Goal: Task Accomplishment & Management: Use online tool/utility

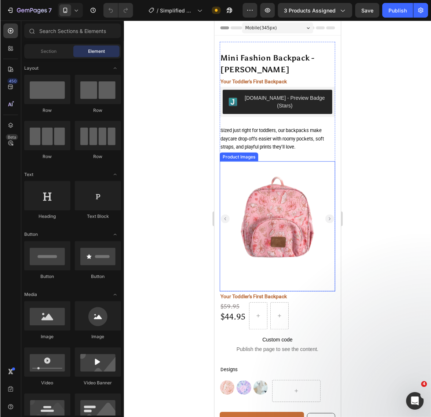
scroll to position [152, 0]
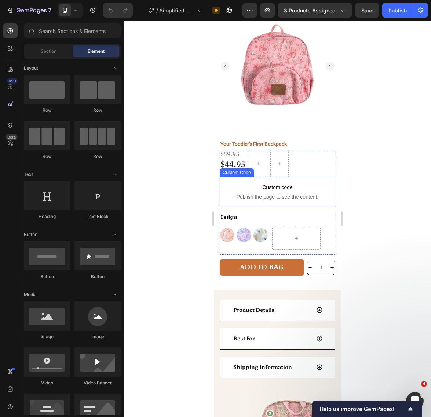
click at [270, 193] on span "Publish the page to see the content." at bounding box center [276, 196] width 115 height 7
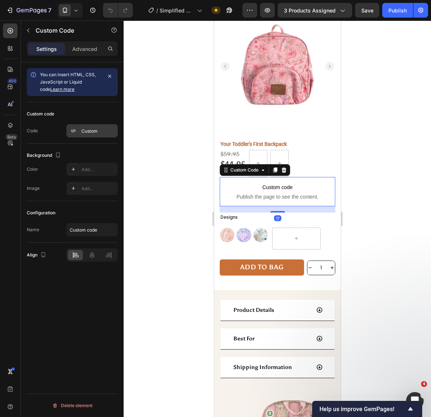
click at [92, 134] on div "Custom" at bounding box center [98, 131] width 34 height 7
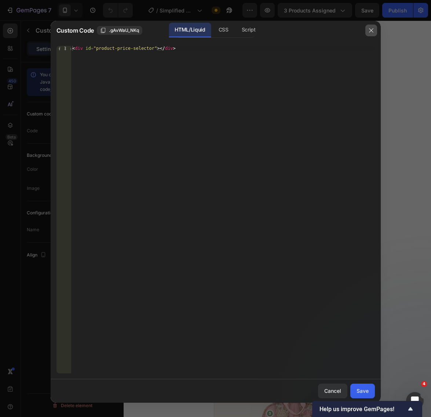
click at [369, 29] on icon "button" at bounding box center [371, 30] width 4 height 4
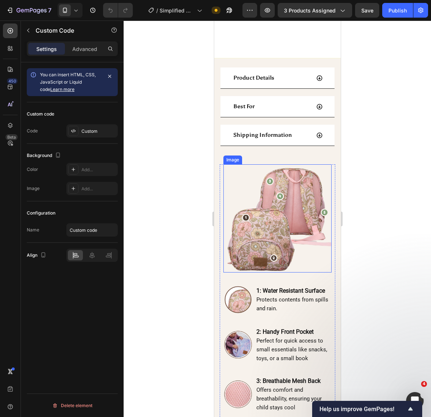
scroll to position [0, 0]
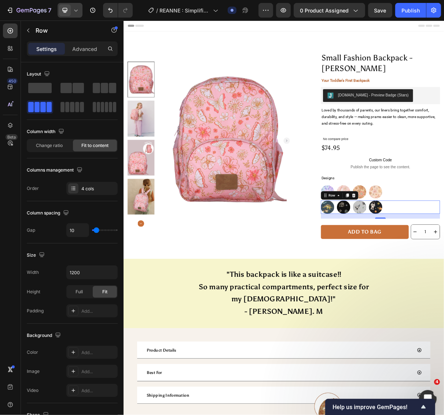
click at [77, 12] on icon at bounding box center [75, 10] width 7 height 7
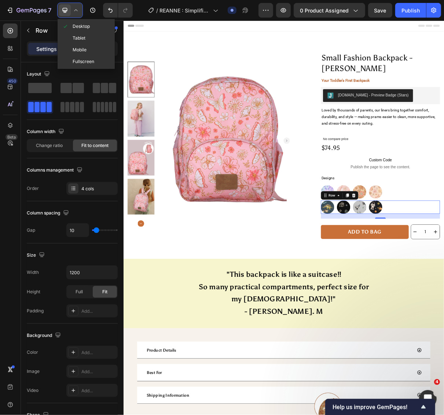
click at [77, 12] on icon at bounding box center [75, 10] width 7 height 7
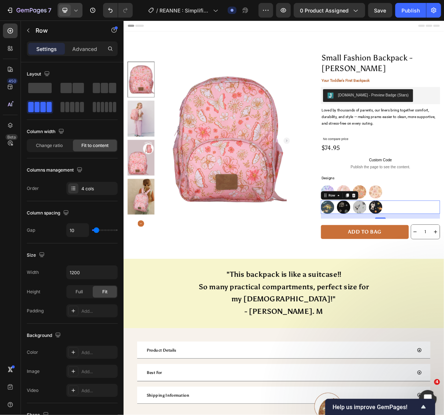
click at [75, 8] on icon at bounding box center [75, 10] width 7 height 7
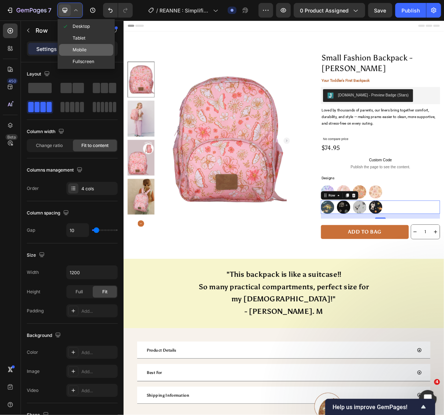
click at [75, 49] on span "Mobile" at bounding box center [80, 49] width 14 height 7
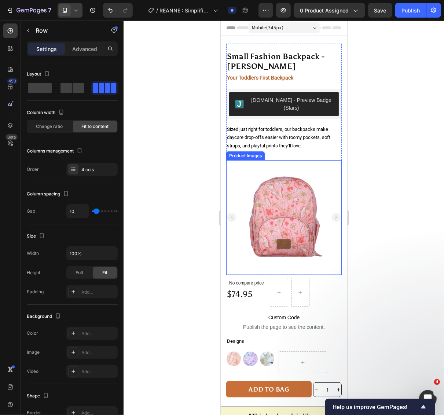
scroll to position [152, 0]
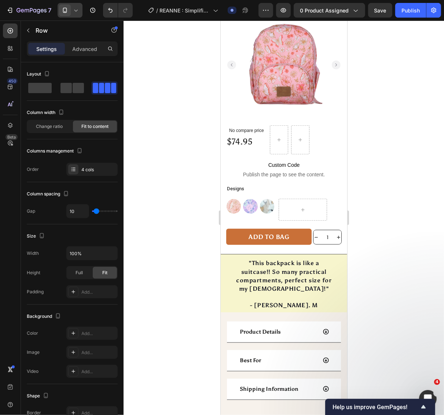
click at [80, 10] on icon at bounding box center [75, 10] width 7 height 7
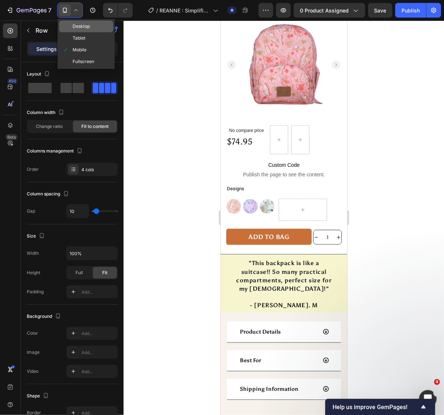
click at [85, 26] on span "Desktop" at bounding box center [81, 26] width 17 height 7
type input "1200"
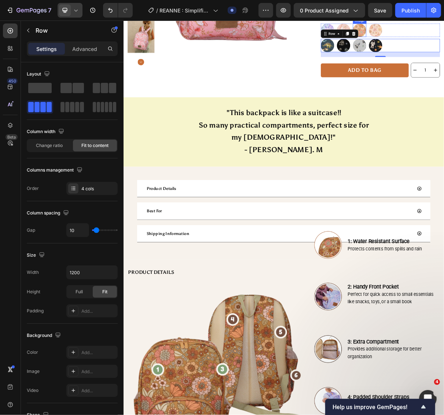
scroll to position [69, 0]
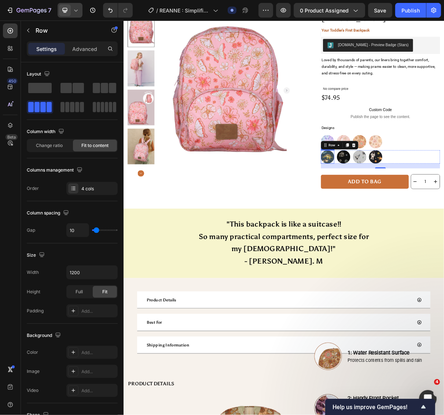
click at [399, 210] on img at bounding box center [403, 207] width 18 height 18
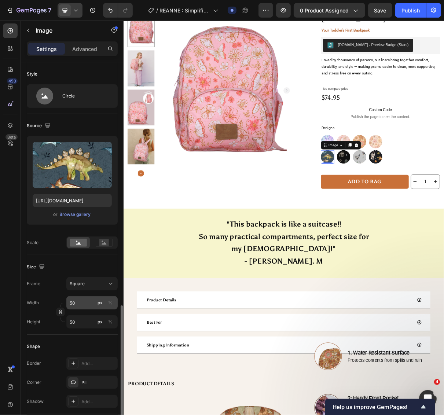
scroll to position [152, 0]
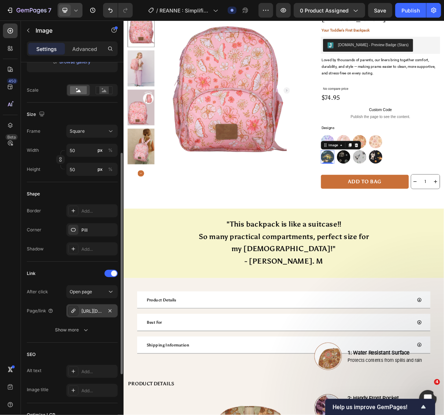
click at [94, 310] on div "[URL][DOMAIN_NAME]" at bounding box center [91, 311] width 21 height 7
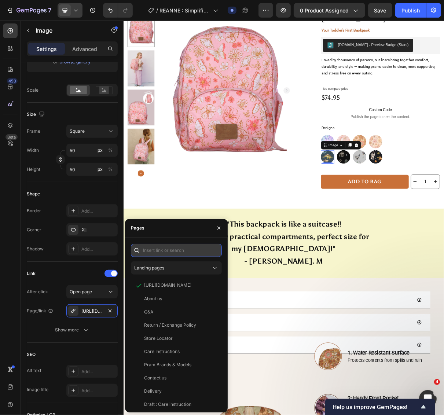
click at [192, 251] on input "text" at bounding box center [176, 250] width 91 height 13
paste input "[URL][DOMAIN_NAME]"
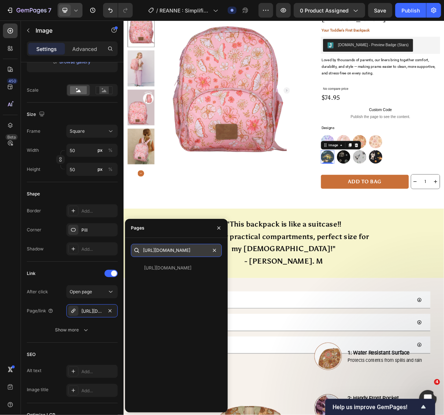
type input "[URL][DOMAIN_NAME]"
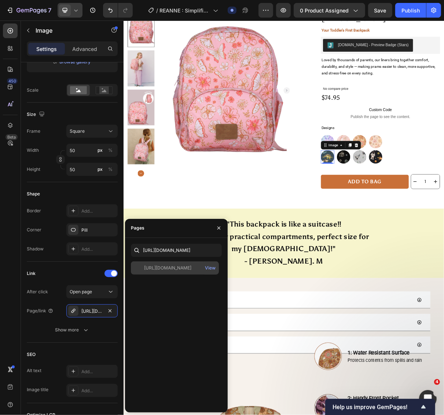
scroll to position [0, 0]
click at [138, 268] on div at bounding box center [139, 268] width 10 height 7
click at [219, 228] on icon "button" at bounding box center [219, 228] width 6 height 6
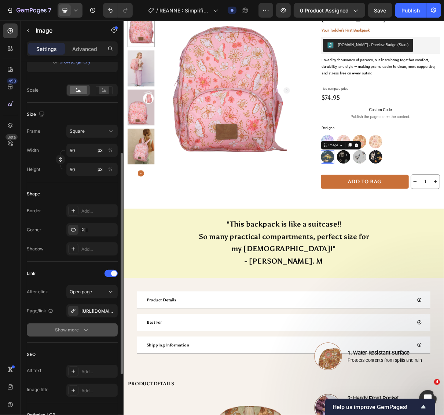
click at [83, 331] on icon "button" at bounding box center [85, 329] width 7 height 7
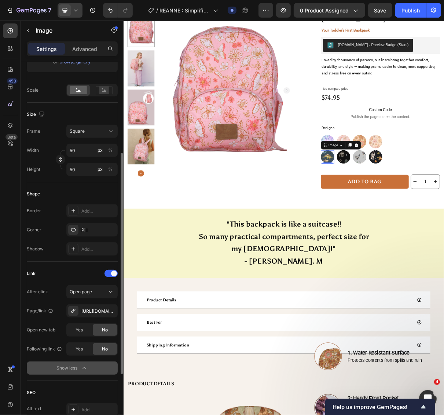
scroll to position [294, 0]
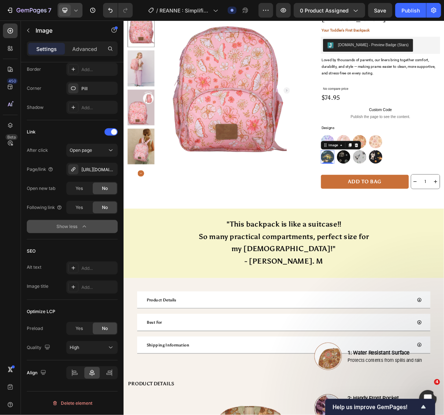
click at [400, 208] on img at bounding box center [403, 207] width 18 height 18
click at [417, 207] on img at bounding box center [425, 207] width 18 height 18
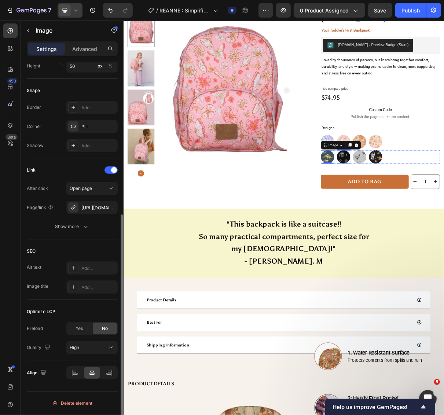
scroll to position [256, 0]
click at [96, 207] on div "[URL][DOMAIN_NAME]" at bounding box center [91, 207] width 21 height 7
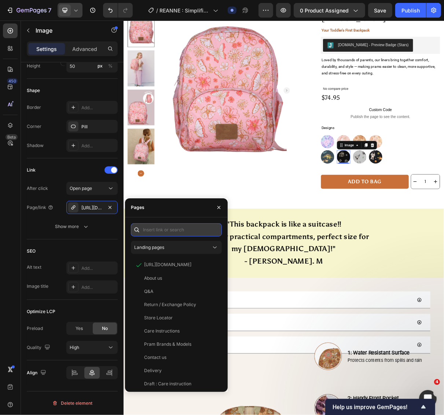
click at [178, 233] on input "text" at bounding box center [176, 229] width 91 height 13
paste input "[URL][DOMAIN_NAME]"
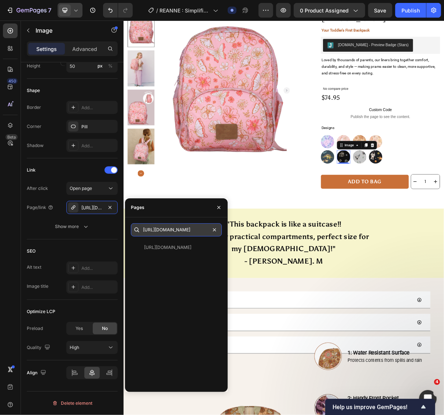
type input "[URL][DOMAIN_NAME]"
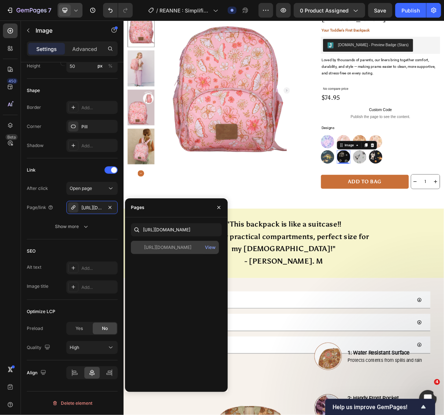
click at [140, 247] on div at bounding box center [139, 247] width 10 height 7
click at [443, 213] on img at bounding box center [447, 207] width 18 height 18
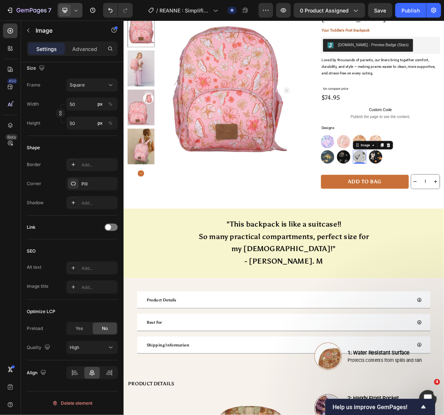
click at [438, 211] on img at bounding box center [447, 207] width 18 height 18
click at [114, 230] on div at bounding box center [110, 227] width 13 height 7
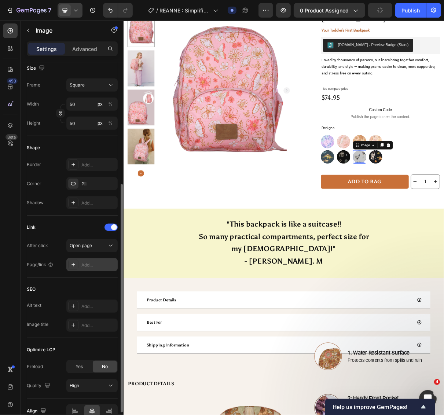
click at [88, 263] on div "Add..." at bounding box center [98, 265] width 34 height 7
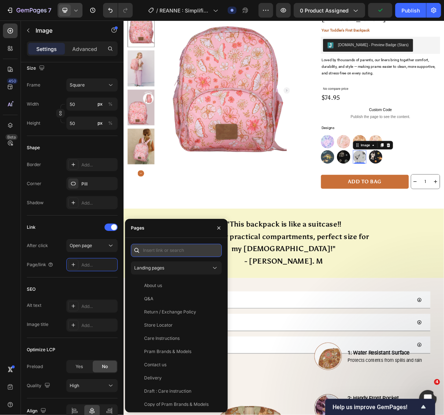
click at [156, 255] on input "text" at bounding box center [176, 250] width 91 height 13
paste input "[URL][DOMAIN_NAME]"
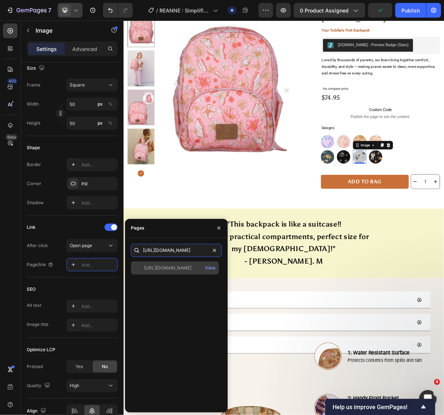
type input "[URL][DOMAIN_NAME]"
click at [143, 268] on div at bounding box center [139, 268] width 10 height 7
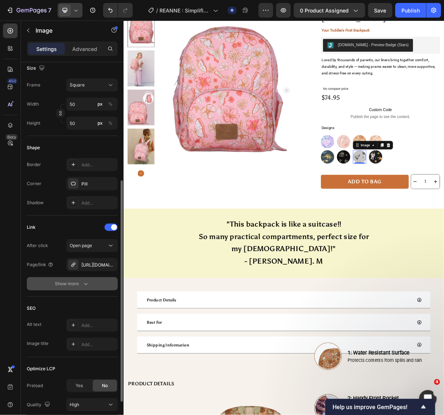
click at [90, 284] on button "Show more" at bounding box center [72, 283] width 91 height 13
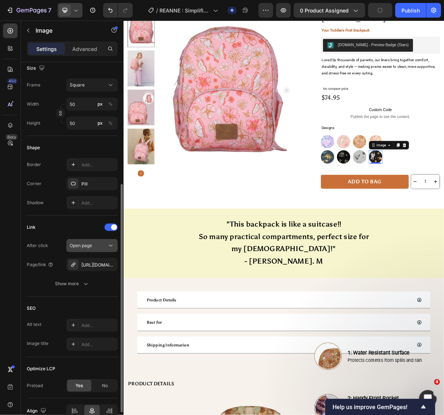
click at [108, 247] on icon at bounding box center [110, 245] width 7 height 7
click at [84, 226] on div "Link" at bounding box center [72, 227] width 91 height 12
click at [97, 266] on div "[URL][DOMAIN_NAME][PERSON_NAME]" at bounding box center [91, 265] width 21 height 7
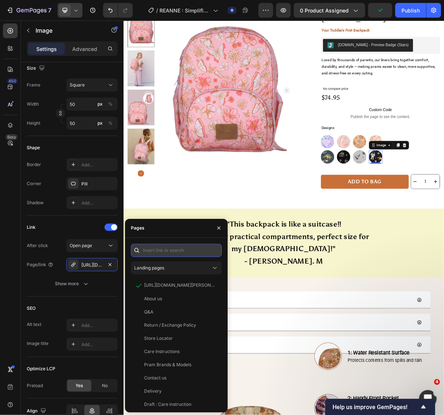
click at [162, 252] on input "text" at bounding box center [176, 250] width 91 height 13
paste input "[URL][DOMAIN_NAME]"
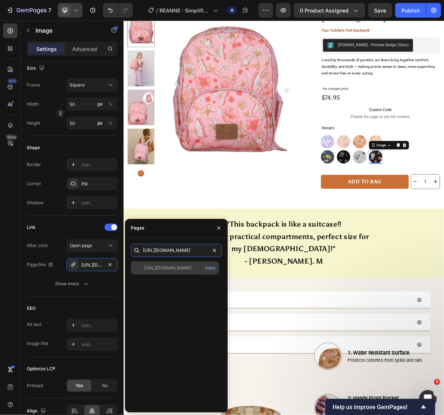
type input "[URL][DOMAIN_NAME]"
click at [183, 269] on div "[URL][DOMAIN_NAME]" at bounding box center [167, 268] width 47 height 7
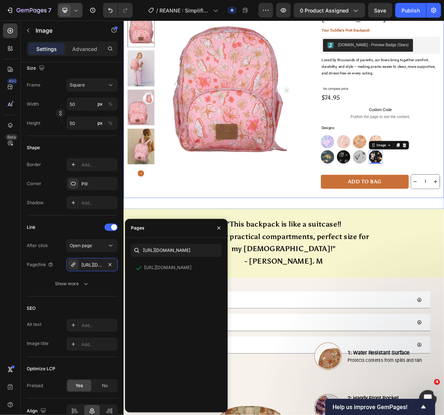
click at [274, 250] on div "Small Fashion Backpack - [PERSON_NAME] Product Title Your Toddler's First Backp…" at bounding box center [243, 129] width 229 height 269
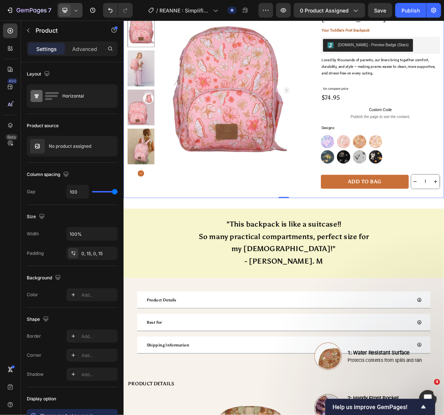
click at [78, 10] on icon at bounding box center [75, 10] width 7 height 7
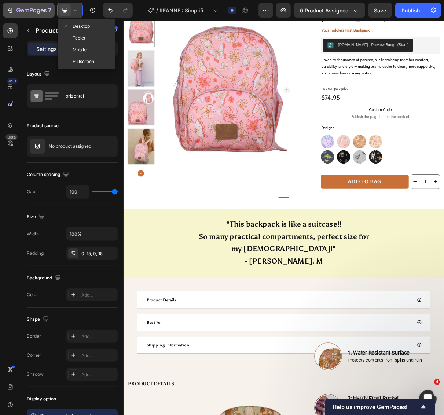
drag, startPoint x: 82, startPoint y: 48, endPoint x: 45, endPoint y: 3, distance: 58.8
click at [82, 48] on span "Mobile" at bounding box center [80, 49] width 14 height 7
type input "0"
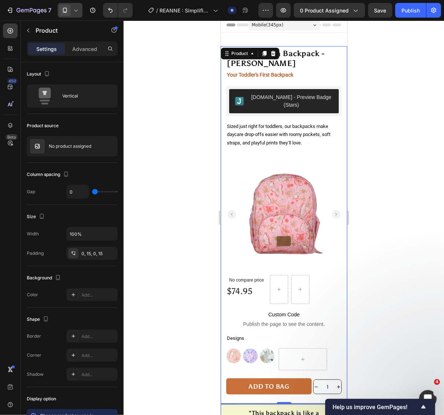
scroll to position [156, 0]
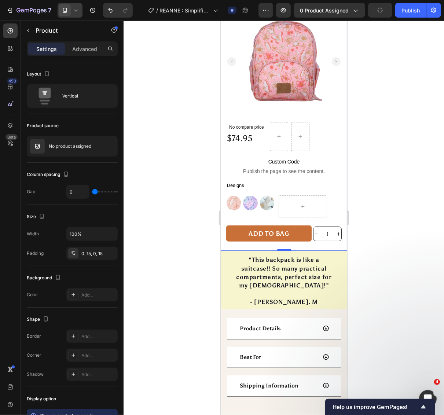
click at [78, 10] on icon at bounding box center [75, 10] width 7 height 7
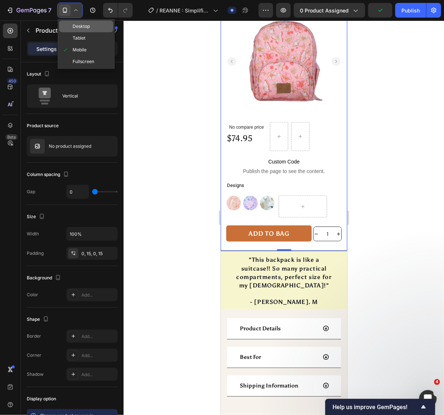
drag, startPoint x: 83, startPoint y: 28, endPoint x: 87, endPoint y: 85, distance: 57.3
click at [83, 28] on span "Desktop" at bounding box center [81, 26] width 17 height 7
type input "100"
type input "80"
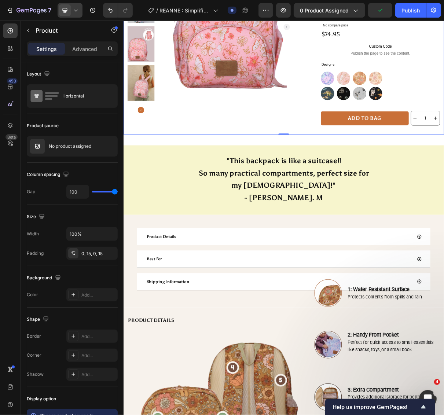
scroll to position [18, 0]
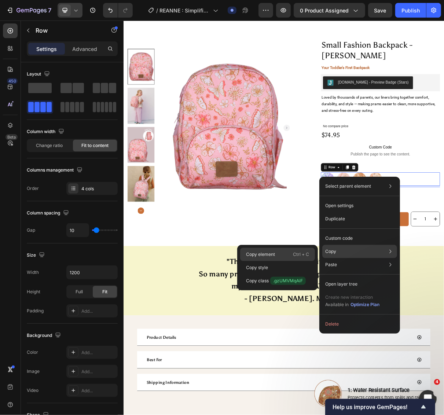
drag, startPoint x: 290, startPoint y: 252, endPoint x: 255, endPoint y: 183, distance: 77.9
click at [290, 252] on div "Copy element Ctrl + C" at bounding box center [277, 254] width 75 height 13
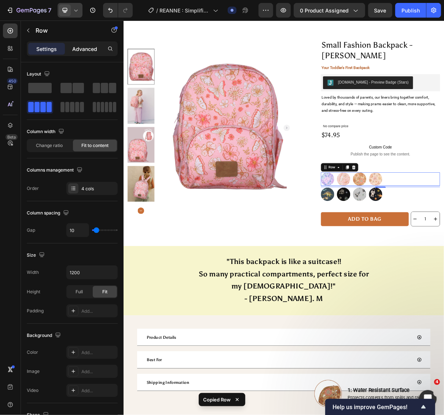
click at [90, 48] on p "Advanced" at bounding box center [84, 49] width 25 height 8
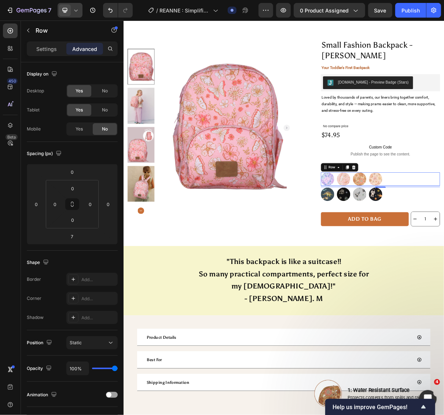
click at [76, 10] on icon at bounding box center [75, 10] width 7 height 7
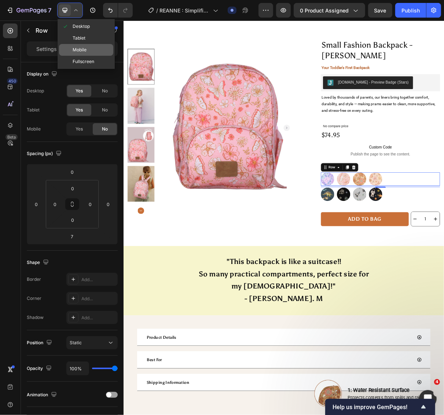
click at [84, 48] on span "Mobile" at bounding box center [80, 49] width 14 height 7
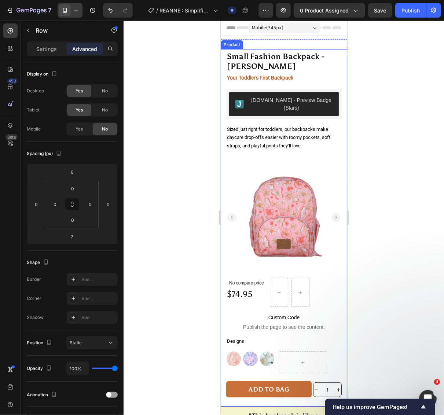
click at [337, 337] on div "Small Fashion Backpack - [PERSON_NAME] Product Title Your Toddler's First Backp…" at bounding box center [283, 227] width 126 height 357
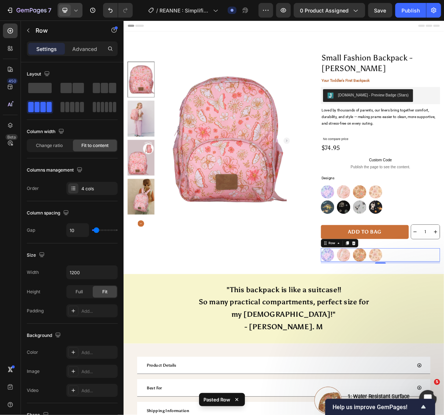
scroll to position [18, 0]
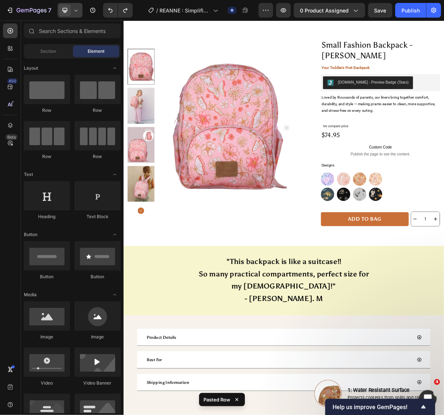
click at [78, 15] on div at bounding box center [70, 10] width 25 height 15
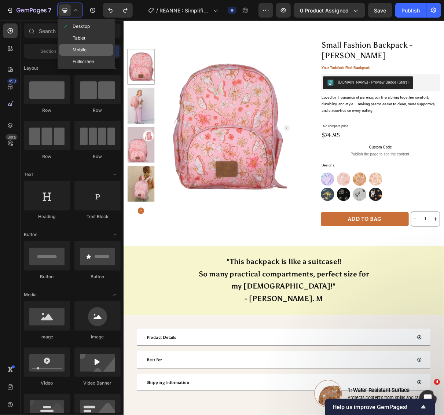
click at [89, 46] on div "Mobile" at bounding box center [86, 50] width 54 height 12
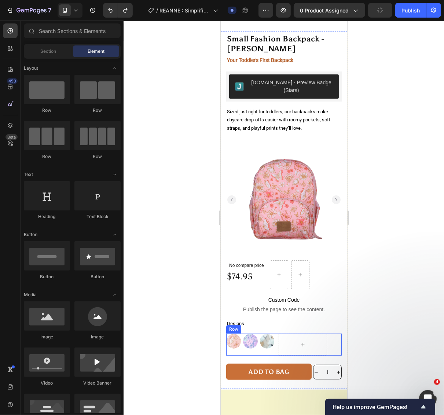
click at [330, 334] on div "Image Image Image Row Row" at bounding box center [283, 344] width 115 height 22
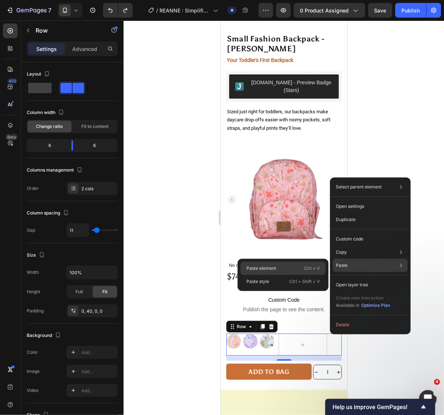
click at [322, 264] on div "Paste element Ctrl + V" at bounding box center [282, 268] width 85 height 13
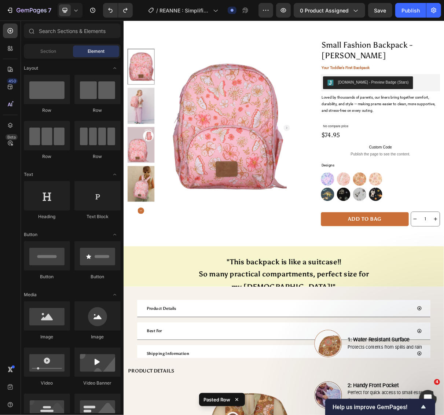
scroll to position [0, 0]
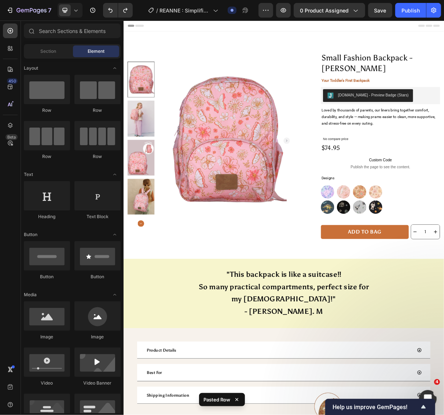
click at [72, 10] on icon at bounding box center [75, 10] width 7 height 7
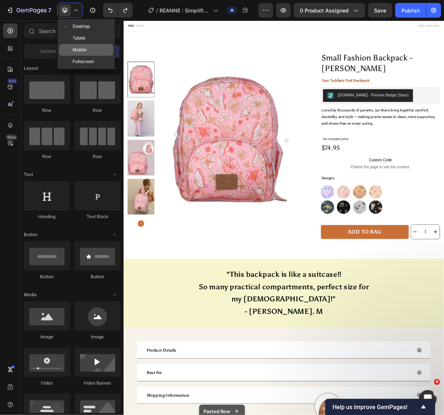
click at [80, 47] on span "Mobile" at bounding box center [80, 49] width 14 height 7
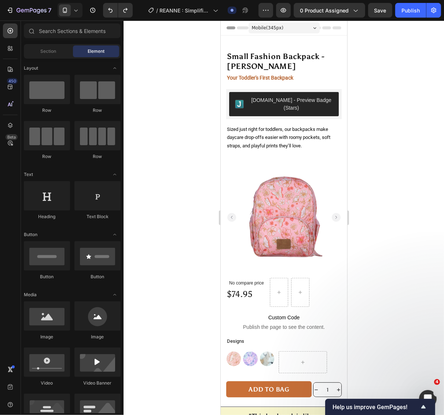
scroll to position [153, 0]
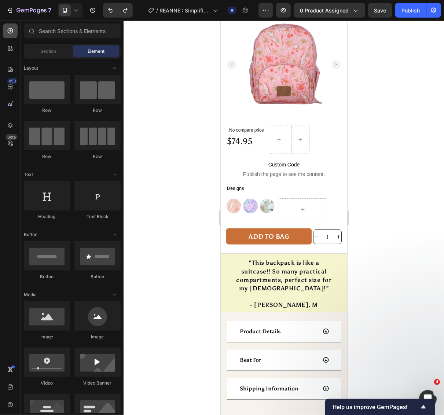
click at [9, 33] on icon at bounding box center [10, 30] width 5 height 5
drag, startPoint x: 318, startPoint y: 335, endPoint x: 284, endPoint y: 196, distance: 143.0
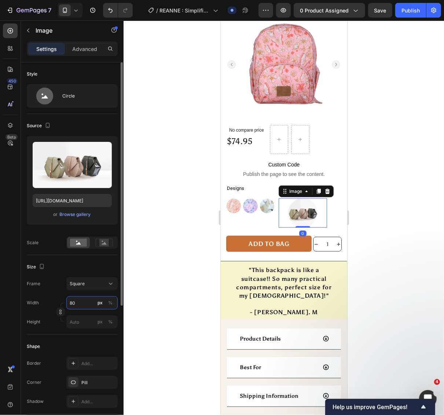
click at [84, 303] on input "80" at bounding box center [91, 302] width 51 height 13
type input "5"
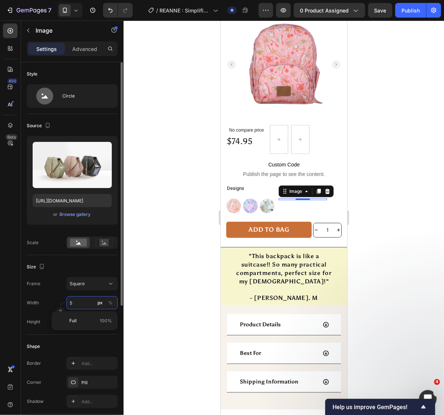
type input "50"
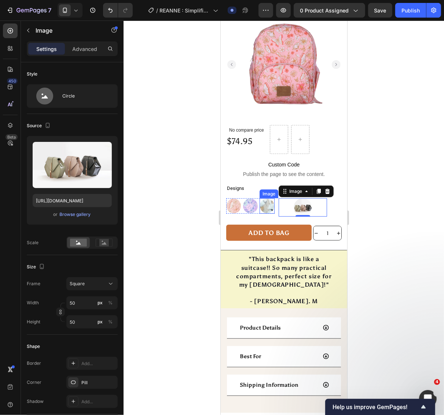
click at [262, 198] on img at bounding box center [266, 205] width 15 height 15
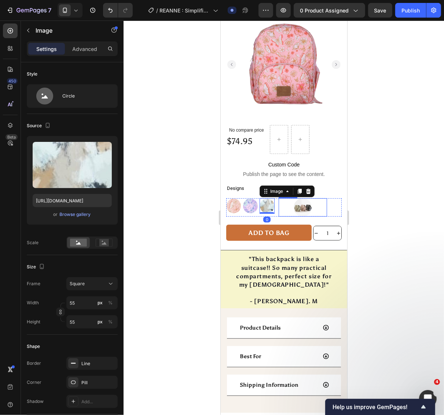
click at [294, 198] on img at bounding box center [302, 207] width 18 height 18
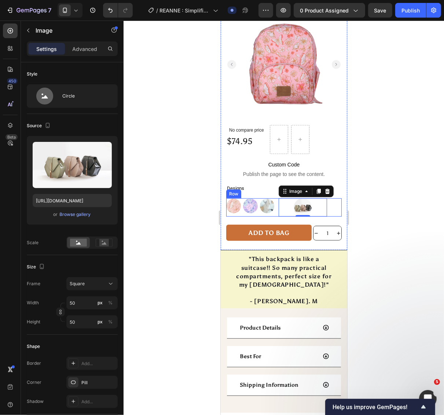
click at [271, 203] on div "Image Image Image Row Image 0 Row" at bounding box center [283, 207] width 115 height 18
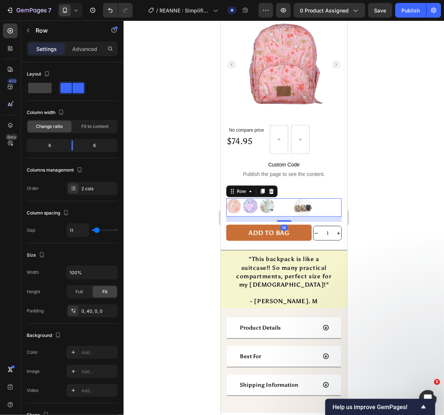
click at [263, 202] on div "Image Image Image Row" at bounding box center [250, 207] width 48 height 18
click at [306, 199] on div at bounding box center [302, 207] width 48 height 18
click at [251, 203] on div "Image Image Image Row" at bounding box center [250, 207] width 48 height 18
click at [313, 203] on div at bounding box center [302, 207] width 48 height 18
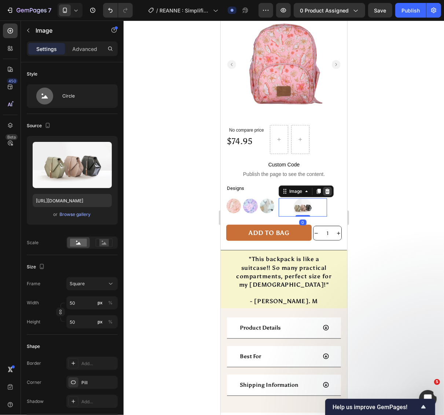
click at [327, 187] on div at bounding box center [326, 191] width 9 height 9
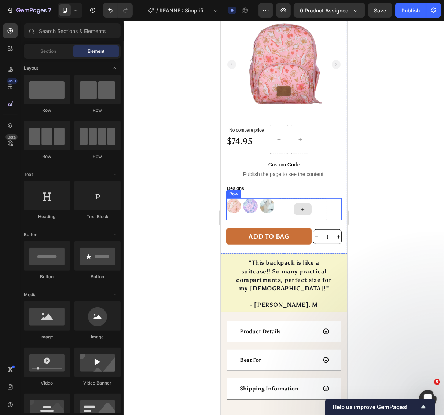
click at [314, 204] on div at bounding box center [302, 209] width 48 height 22
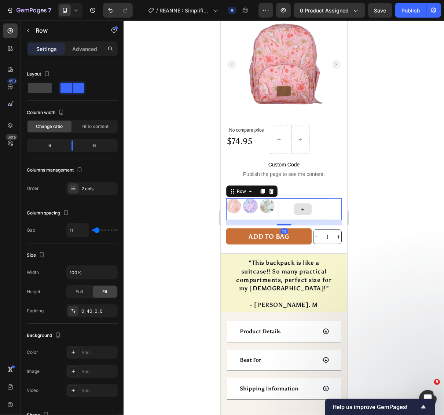
click at [309, 198] on div at bounding box center [302, 209] width 48 height 22
click at [257, 204] on div "Image Image Image Row" at bounding box center [250, 209] width 48 height 22
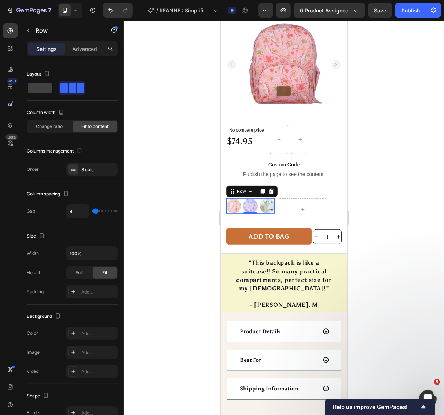
click at [255, 199] on div "Image Image Image Row 0" at bounding box center [250, 205] width 48 height 15
click at [42, 93] on span at bounding box center [39, 88] width 23 height 10
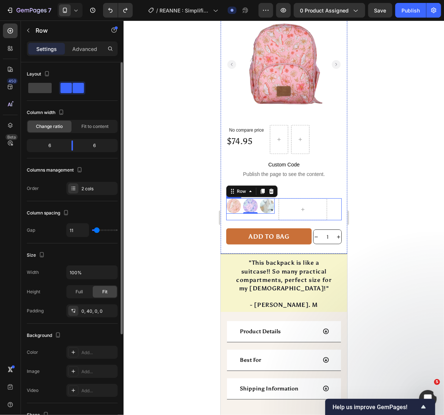
click at [266, 207] on div "Image Image Image Row 0" at bounding box center [250, 209] width 48 height 22
click at [255, 199] on link at bounding box center [249, 205] width 15 height 15
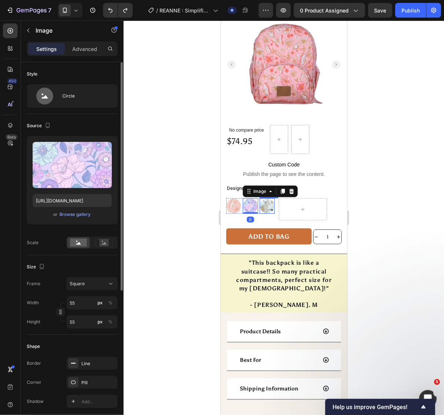
click at [259, 200] on img at bounding box center [266, 205] width 15 height 15
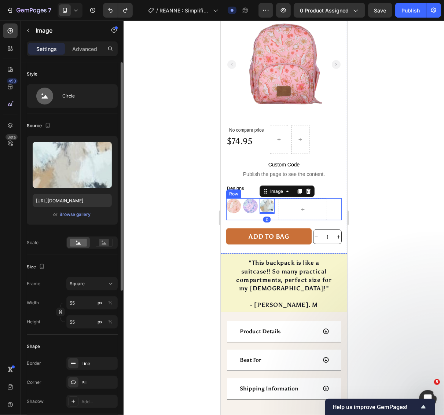
click at [270, 203] on div "Image Image Image 0 Row" at bounding box center [250, 209] width 48 height 22
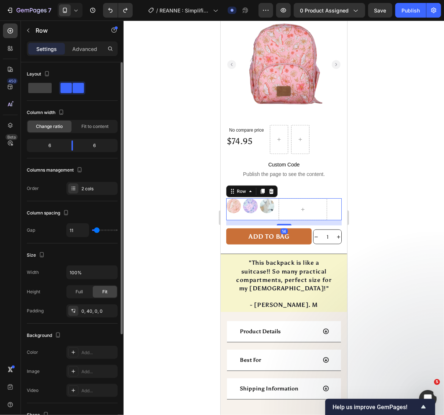
click at [271, 198] on div "Image Image Image Row Row 14" at bounding box center [283, 209] width 115 height 22
click at [272, 198] on div "Image Image Image Row Row 14" at bounding box center [283, 209] width 115 height 22
click at [260, 209] on div "Image Image Image Row" at bounding box center [250, 209] width 48 height 22
click at [259, 201] on div "Image" at bounding box center [266, 205] width 15 height 15
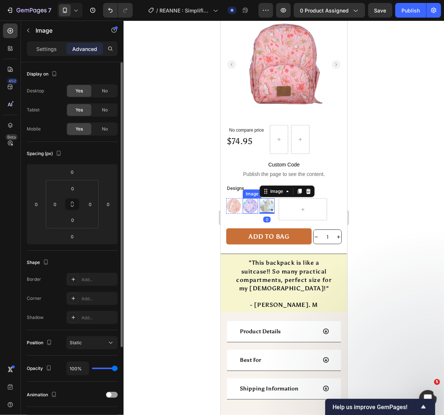
click at [244, 203] on div "Image Image Image 0 Row" at bounding box center [250, 209] width 48 height 22
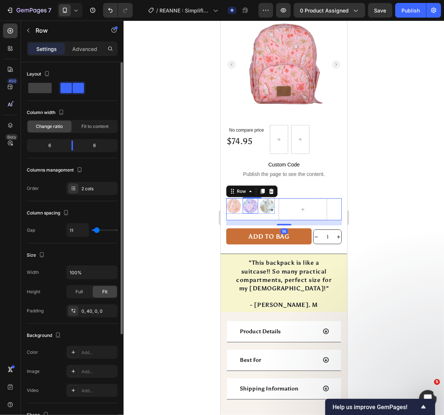
click at [242, 200] on link at bounding box center [249, 205] width 15 height 15
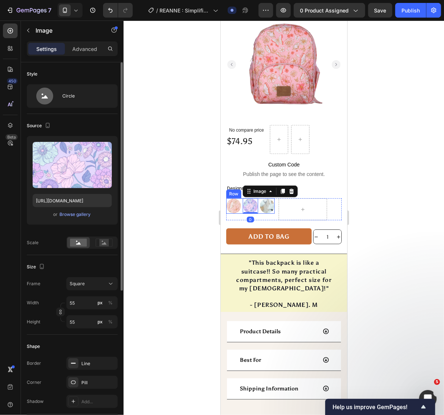
click at [237, 202] on div "Image Image 0 Image Row" at bounding box center [250, 209] width 48 height 22
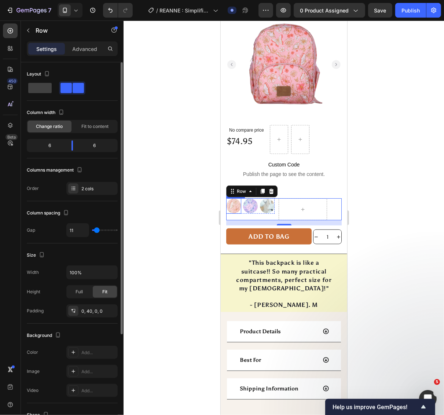
click at [228, 199] on div "Image" at bounding box center [233, 205] width 15 height 15
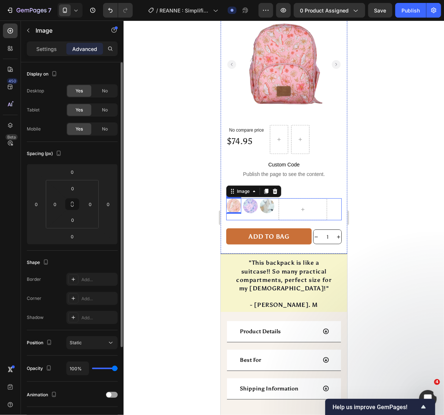
click at [254, 203] on div "Image 0 Image Image Row" at bounding box center [250, 209] width 48 height 22
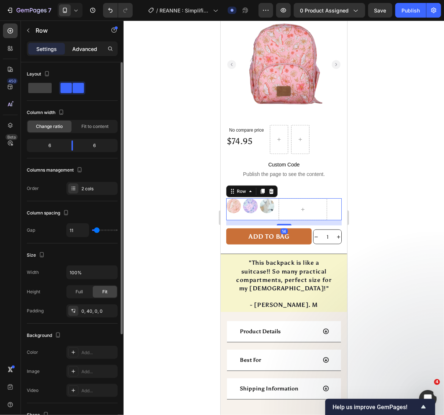
click at [86, 44] on div "Advanced" at bounding box center [84, 49] width 37 height 12
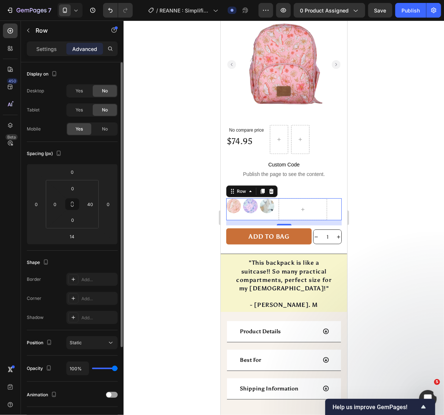
click at [258, 203] on div "Image Image Image Row" at bounding box center [250, 209] width 48 height 22
click at [328, 201] on div "Image Image Image Row Row 14" at bounding box center [283, 209] width 115 height 22
click at [41, 49] on p "Settings" at bounding box center [46, 49] width 21 height 8
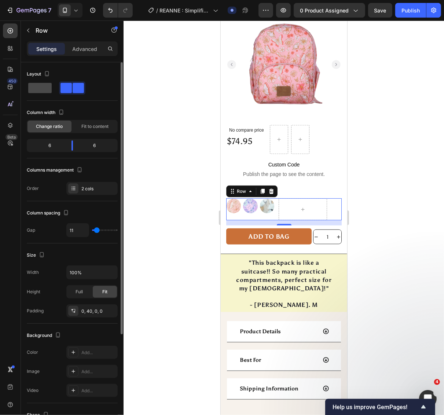
click at [47, 89] on span at bounding box center [39, 88] width 23 height 10
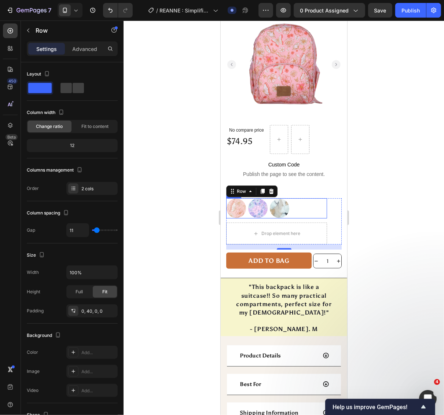
click at [315, 200] on div "Image Image Image Row" at bounding box center [276, 208] width 101 height 20
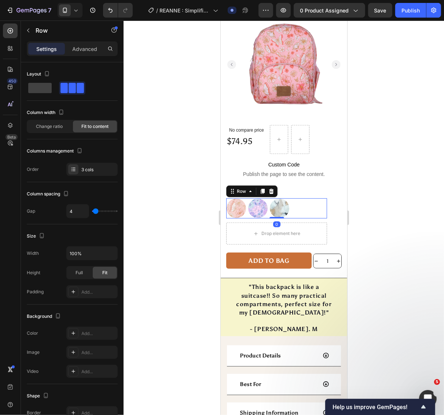
click at [309, 199] on div "Image Image Image Row 0" at bounding box center [276, 208] width 101 height 20
click at [299, 203] on div "Image Image Image Row 0" at bounding box center [276, 208] width 101 height 20
click at [327, 221] on div "Image Image Image Row 0 Drop element here Row" at bounding box center [283, 221] width 115 height 46
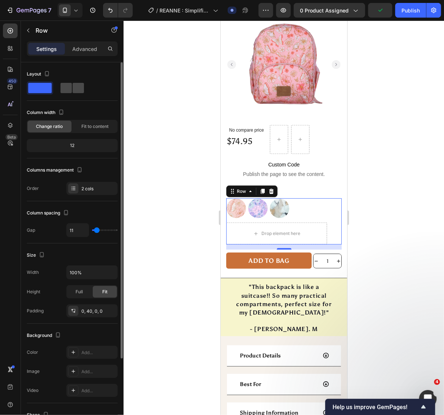
click at [77, 87] on span at bounding box center [78, 88] width 11 height 10
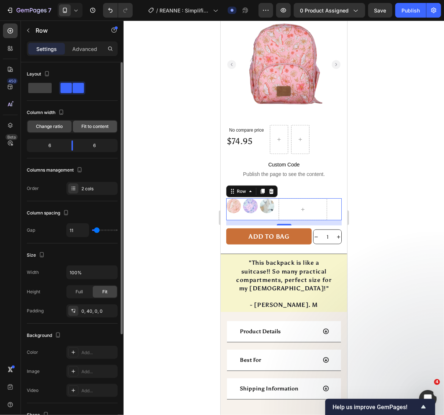
click at [86, 127] on span "Fit to content" at bounding box center [94, 126] width 27 height 7
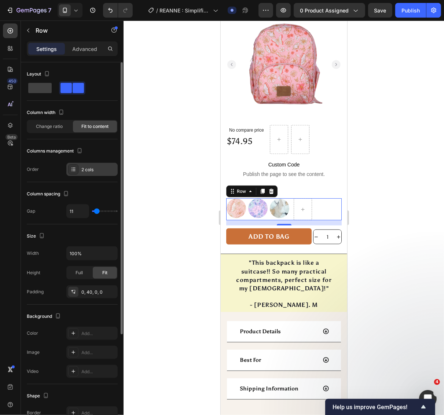
click at [74, 170] on icon at bounding box center [73, 169] width 6 height 6
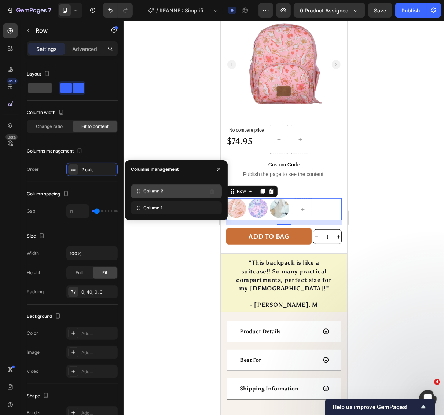
drag, startPoint x: 175, startPoint y: 207, endPoint x: 175, endPoint y: 190, distance: 17.2
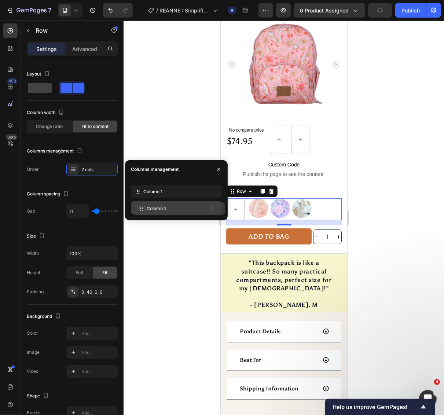
drag, startPoint x: 175, startPoint y: 190, endPoint x: 178, endPoint y: 207, distance: 17.5
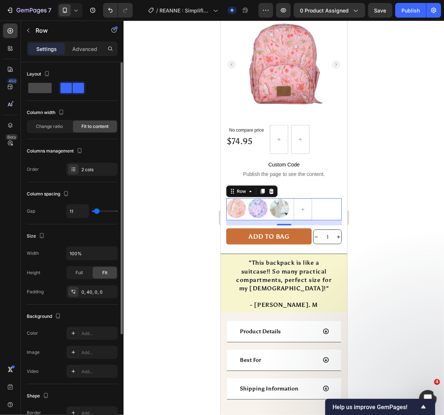
click at [47, 88] on span at bounding box center [39, 88] width 23 height 10
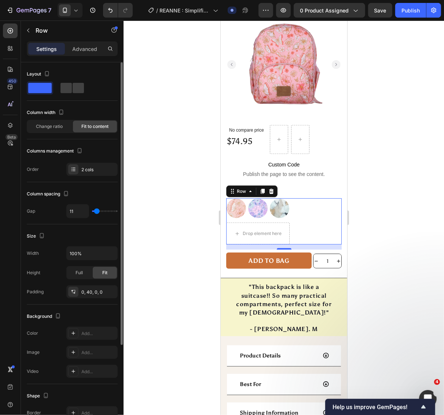
click at [82, 96] on div "Layout" at bounding box center [72, 84] width 91 height 33
click at [82, 95] on div "Layout" at bounding box center [72, 84] width 91 height 33
click at [84, 92] on div at bounding box center [72, 87] width 26 height 13
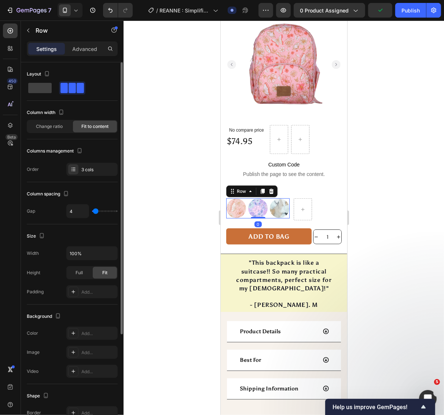
click at [246, 205] on div "Image Image Image Row 0" at bounding box center [257, 208] width 63 height 20
click at [10, 31] on icon at bounding box center [10, 30] width 7 height 7
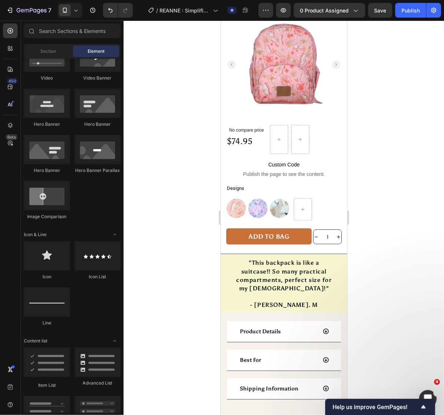
scroll to position [0, 0]
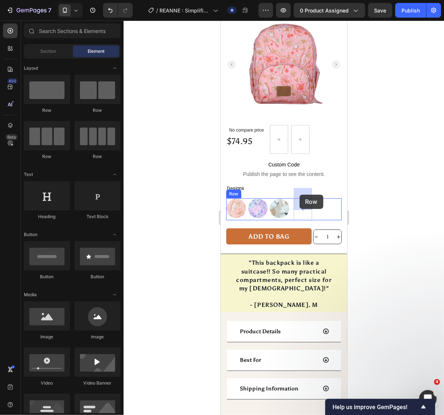
drag, startPoint x: 328, startPoint y: 170, endPoint x: 299, endPoint y: 194, distance: 37.7
drag, startPoint x: 286, startPoint y: 168, endPoint x: 300, endPoint y: 200, distance: 34.8
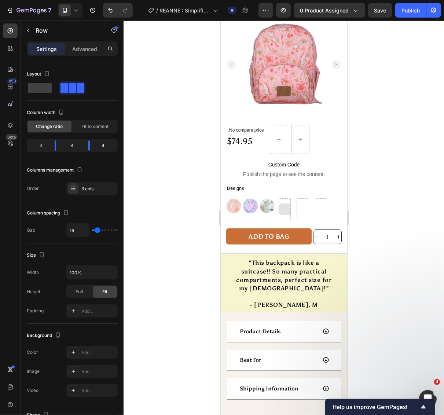
click at [280, 203] on div at bounding box center [285, 209] width 12 height 12
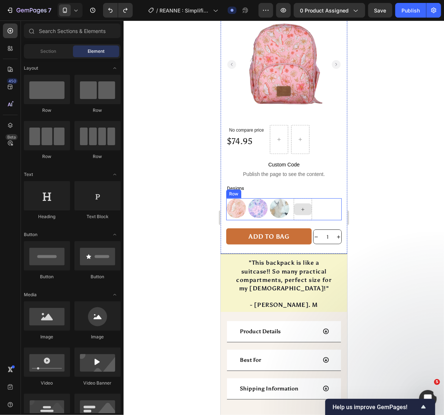
click at [321, 205] on div "Image Image Image Row Row" at bounding box center [283, 209] width 115 height 22
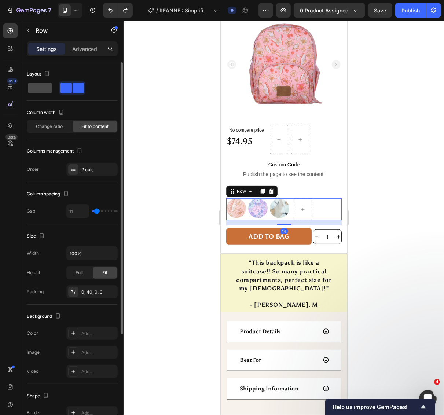
click at [47, 89] on span at bounding box center [39, 88] width 23 height 10
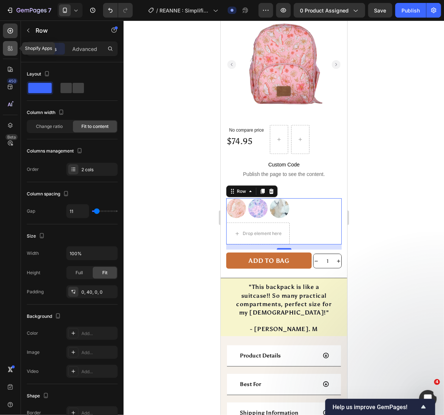
click at [6, 43] on div at bounding box center [10, 48] width 15 height 15
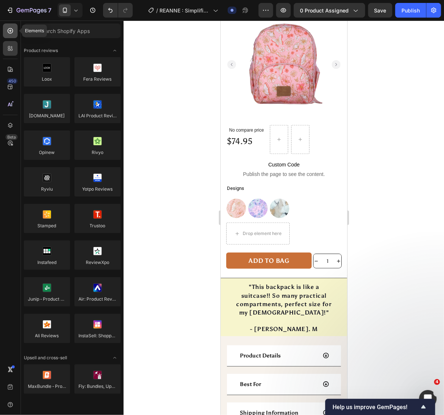
click at [7, 30] on icon at bounding box center [10, 30] width 7 height 7
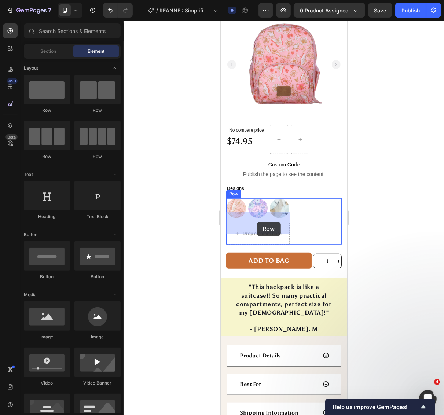
drag, startPoint x: 324, startPoint y: 169, endPoint x: 257, endPoint y: 221, distance: 84.9
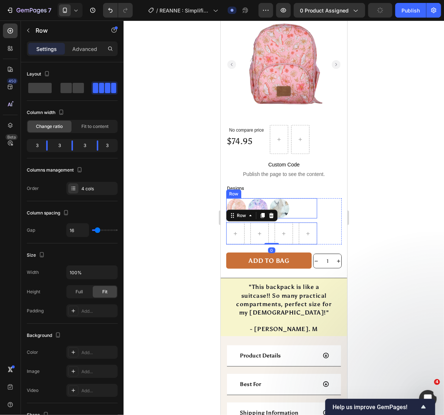
click at [307, 199] on div "Image Image Image Row" at bounding box center [271, 208] width 91 height 20
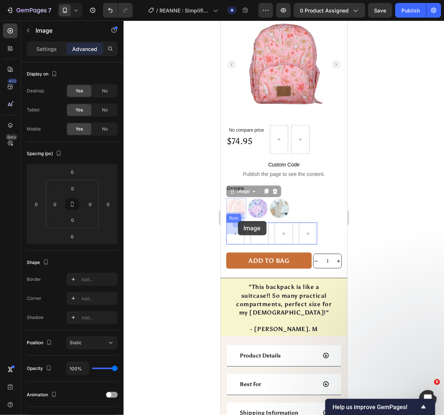
drag, startPoint x: 240, startPoint y: 196, endPoint x: 237, endPoint y: 221, distance: 24.4
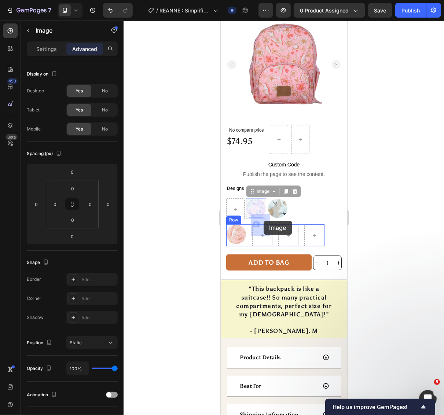
drag, startPoint x: 259, startPoint y: 195, endPoint x: 263, endPoint y: 218, distance: 23.4
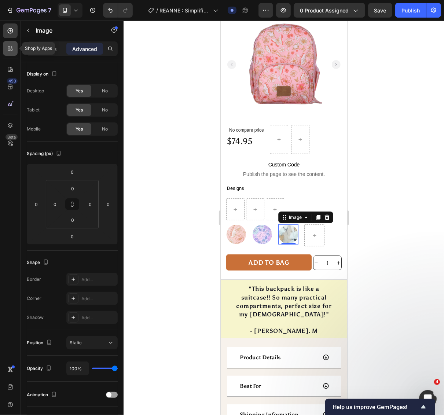
click at [10, 45] on icon at bounding box center [10, 48] width 7 height 7
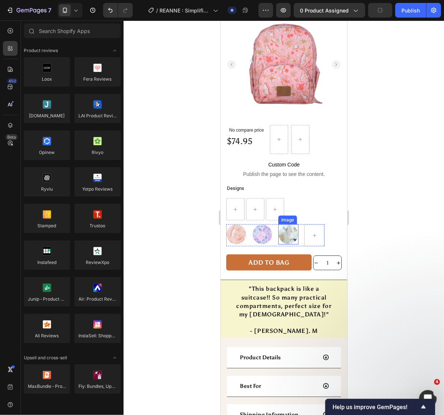
click at [291, 224] on img at bounding box center [288, 234] width 20 height 20
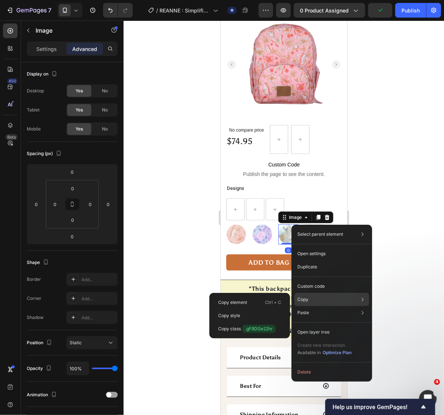
click at [323, 298] on div "Copy Copy element Ctrl + C Copy style Copy class .gF9DGe22hr" at bounding box center [331, 299] width 75 height 13
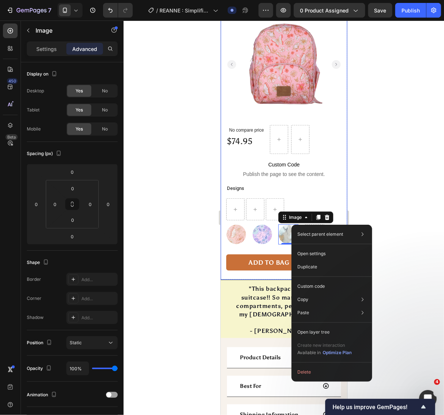
click at [339, 216] on div "Small Fashion Backpack - [PERSON_NAME] Product Title Your Toddler's First Backp…" at bounding box center [283, 87] width 126 height 383
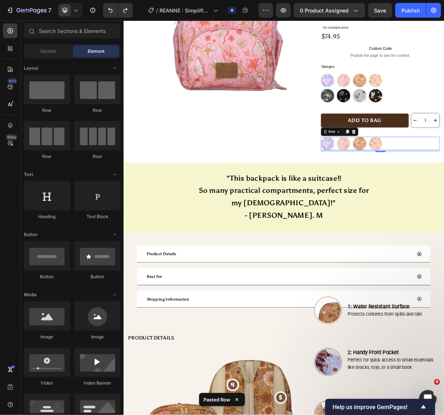
scroll to position [18, 0]
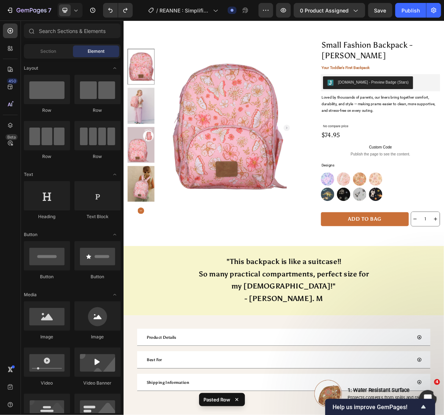
click at [73, 8] on icon at bounding box center [75, 10] width 7 height 7
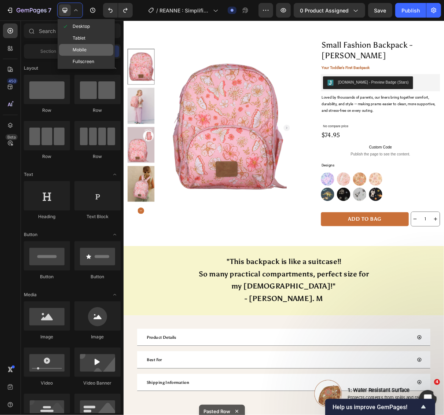
click at [83, 49] on span "Mobile" at bounding box center [80, 49] width 14 height 7
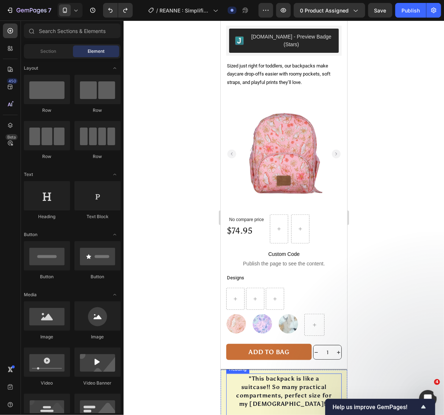
scroll to position [170, 0]
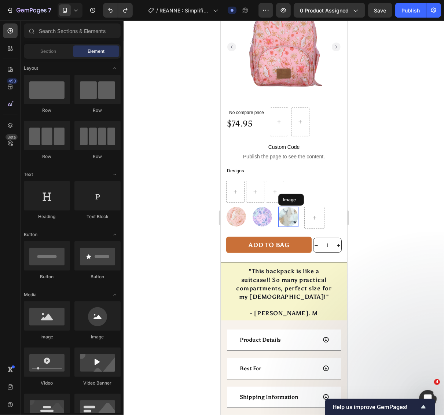
click at [290, 213] on img at bounding box center [288, 216] width 20 height 20
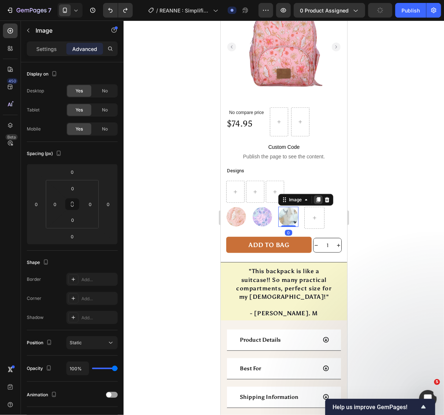
click at [318, 196] on icon at bounding box center [318, 199] width 6 height 6
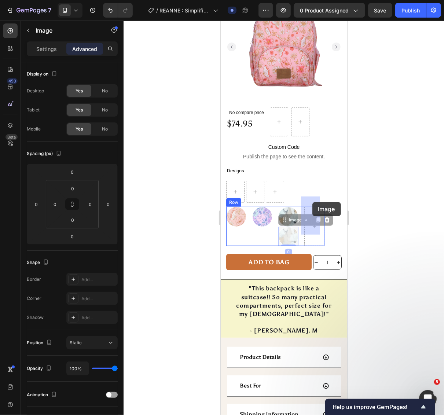
drag, startPoint x: 290, startPoint y: 229, endPoint x: 312, endPoint y: 202, distance: 34.9
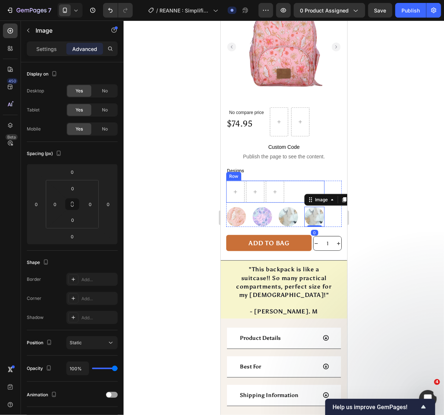
click at [295, 180] on div "Row" at bounding box center [275, 191] width 98 height 22
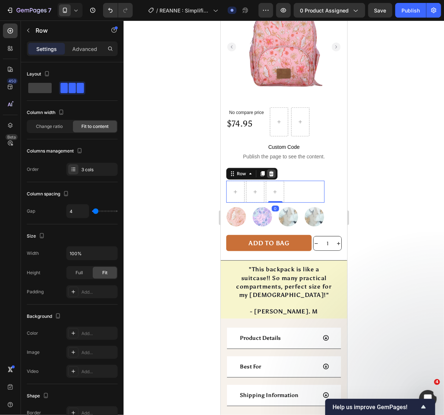
click at [270, 171] on icon at bounding box center [271, 173] width 5 height 5
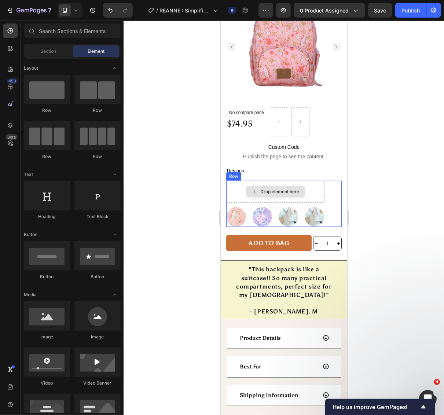
click at [314, 180] on div "Drop element here" at bounding box center [275, 191] width 98 height 22
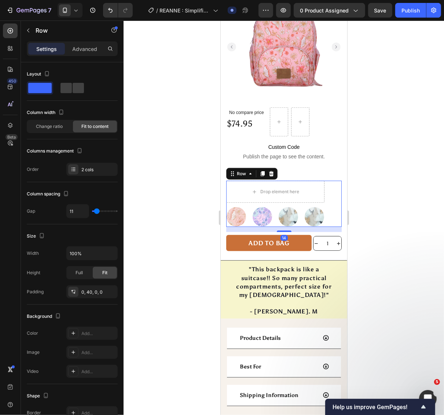
click at [326, 201] on div "Drop element here Image Image Image Image Row Row 14" at bounding box center [283, 203] width 115 height 46
click at [319, 206] on link at bounding box center [314, 216] width 20 height 20
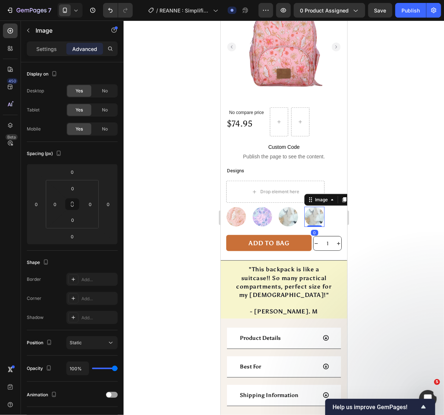
click at [320, 202] on div "Drop element here Image Image Image Image 0 Row Row" at bounding box center [283, 203] width 115 height 46
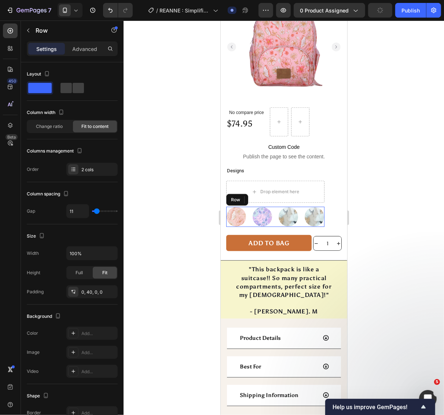
click at [297, 211] on div "Image Image Image Image Row" at bounding box center [275, 216] width 98 height 20
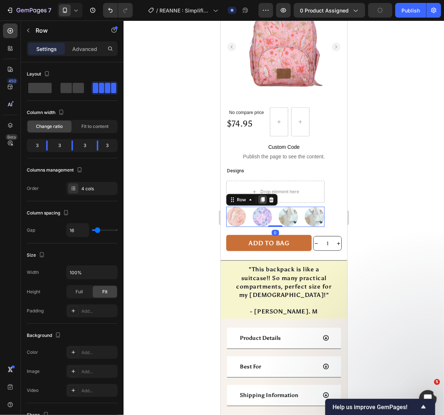
click at [261, 197] on icon at bounding box center [262, 199] width 4 height 5
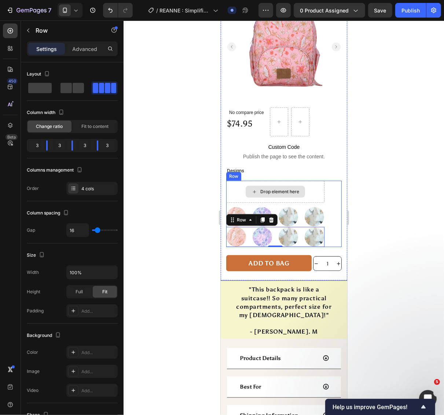
click at [315, 180] on div "Drop element here" at bounding box center [275, 191] width 98 height 22
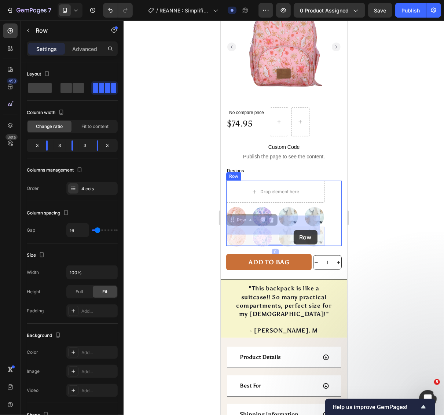
drag, startPoint x: 297, startPoint y: 232, endPoint x: 293, endPoint y: 230, distance: 4.8
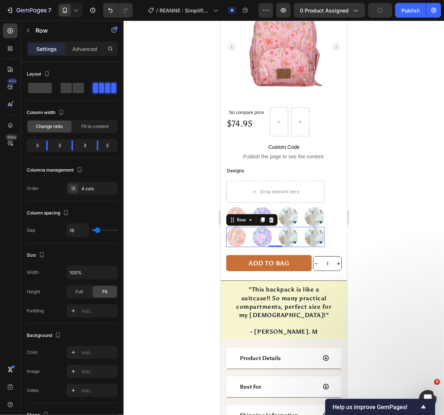
click at [247, 231] on div "Image Image Image Image Row 0" at bounding box center [275, 236] width 98 height 20
click at [233, 219] on icon at bounding box center [232, 219] width 1 height 1
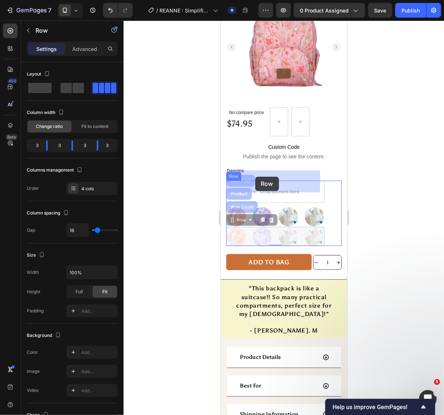
drag, startPoint x: 231, startPoint y: 210, endPoint x: 255, endPoint y: 176, distance: 41.2
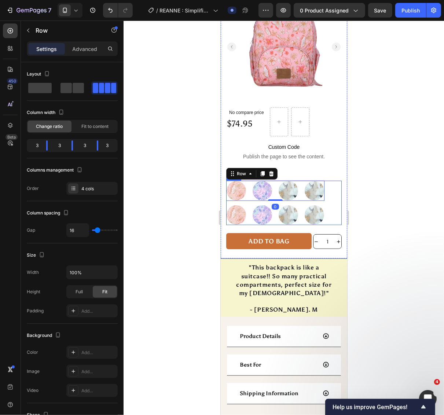
click at [382, 214] on div at bounding box center [284, 218] width 320 height 394
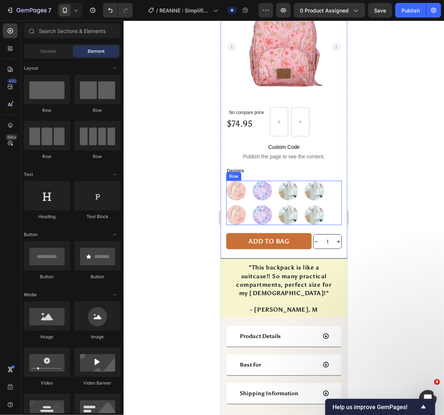
click at [373, 224] on div at bounding box center [284, 218] width 320 height 394
click at [308, 152] on span "Publish the page to see the content." at bounding box center [283, 155] width 115 height 7
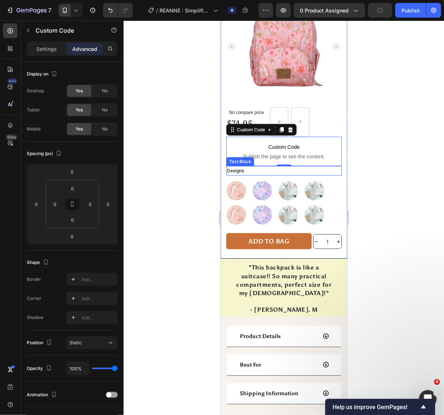
click at [245, 158] on div "Text Block" at bounding box center [239, 161] width 25 height 7
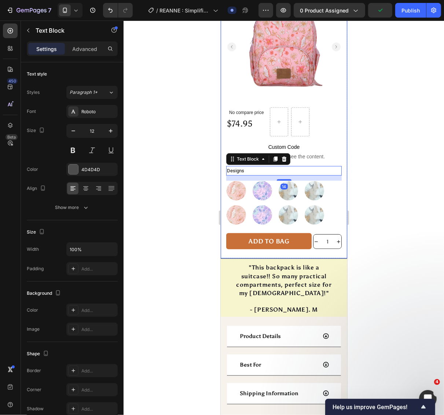
click at [365, 170] on div at bounding box center [284, 218] width 320 height 394
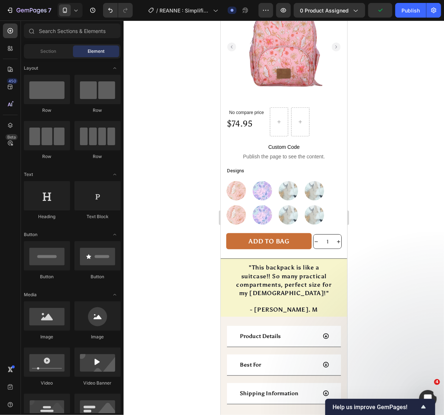
click at [414, 172] on div at bounding box center [284, 218] width 320 height 394
click at [242, 142] on span "Custom Code" at bounding box center [283, 146] width 115 height 9
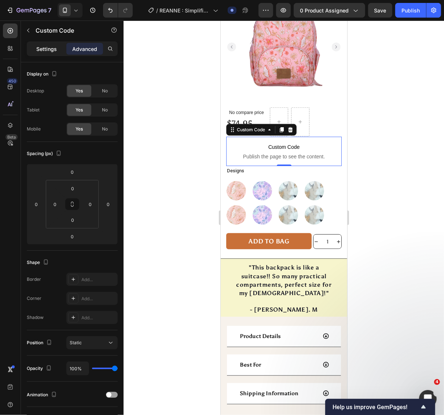
click at [43, 51] on p "Settings" at bounding box center [46, 49] width 21 height 8
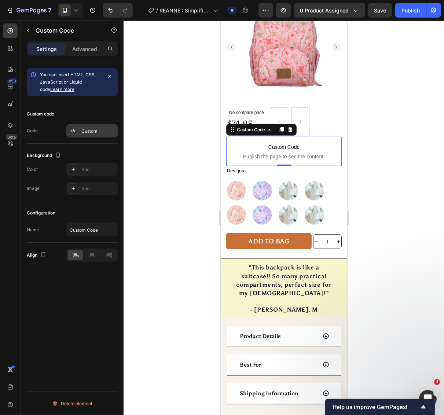
click at [93, 129] on div "Custom" at bounding box center [98, 131] width 34 height 7
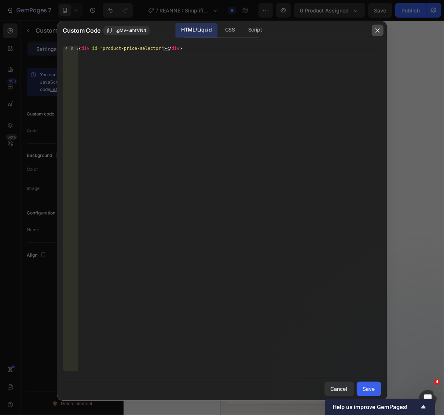
click at [382, 32] on button "button" at bounding box center [378, 31] width 12 height 12
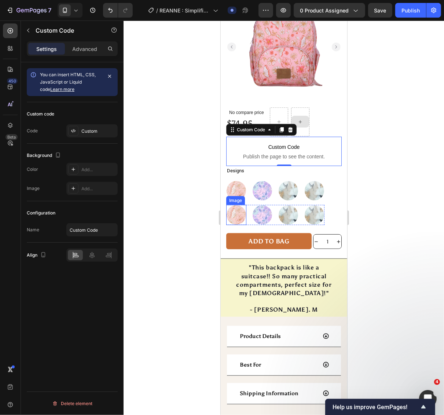
drag, startPoint x: 237, startPoint y: 182, endPoint x: 249, endPoint y: 180, distance: 11.9
click at [237, 182] on img at bounding box center [236, 190] width 20 height 20
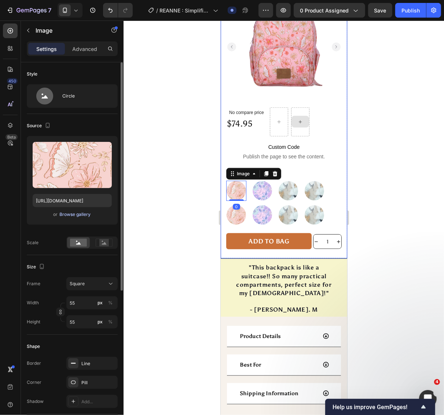
click at [68, 213] on div "Browse gallery" at bounding box center [75, 214] width 31 height 7
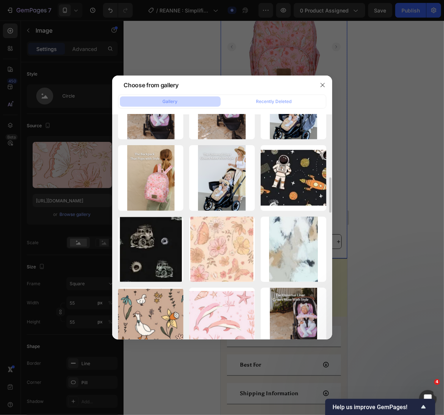
scroll to position [0, 0]
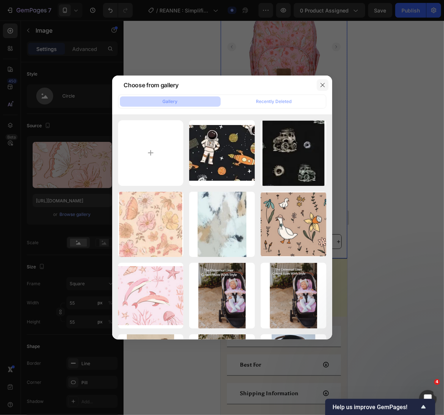
click at [325, 85] on icon "button" at bounding box center [323, 85] width 6 height 6
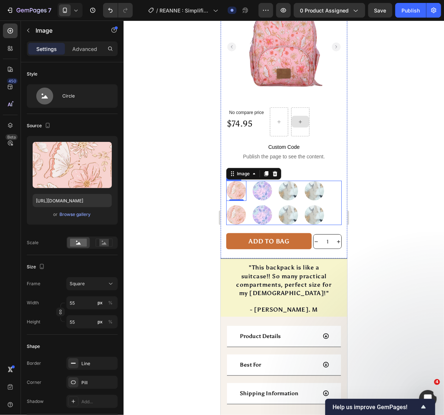
drag, startPoint x: 325, startPoint y: 184, endPoint x: 321, endPoint y: 185, distance: 4.3
click at [320, 187] on div "Image 0 Image Image Image Row Image Image Image Image Row Row" at bounding box center [283, 202] width 115 height 44
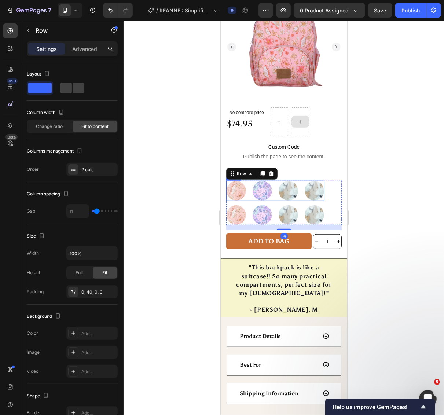
click at [296, 187] on div "Image Image Image Image Row" at bounding box center [275, 190] width 98 height 20
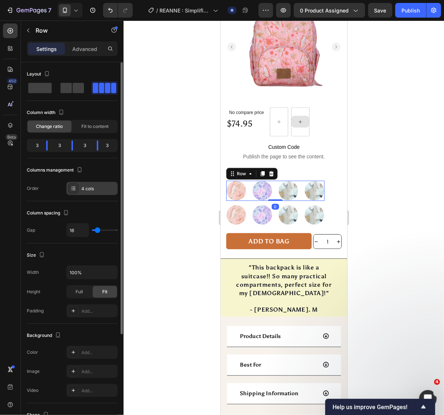
click at [84, 186] on div "4 cols" at bounding box center [98, 188] width 34 height 7
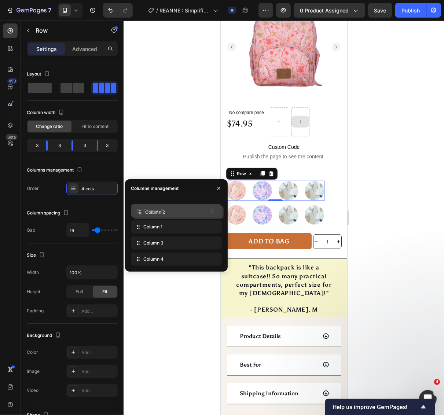
drag, startPoint x: 135, startPoint y: 222, endPoint x: 137, endPoint y: 207, distance: 14.8
click at [236, 180] on img at bounding box center [236, 190] width 20 height 20
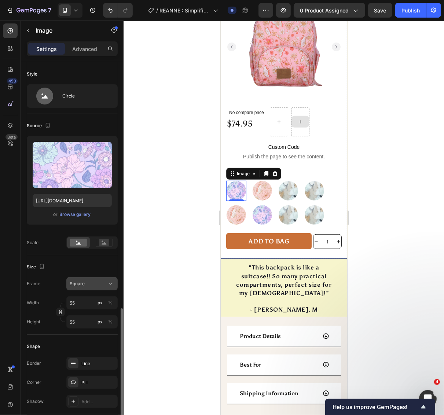
scroll to position [152, 0]
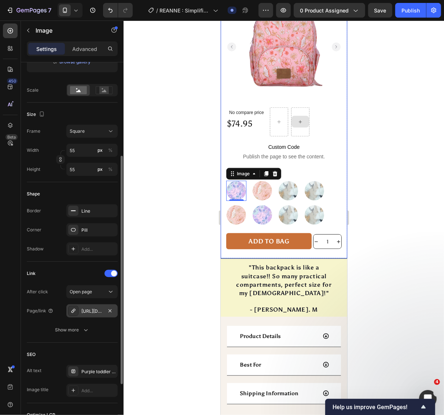
click at [99, 312] on div "[URL][DOMAIN_NAME]" at bounding box center [91, 311] width 21 height 7
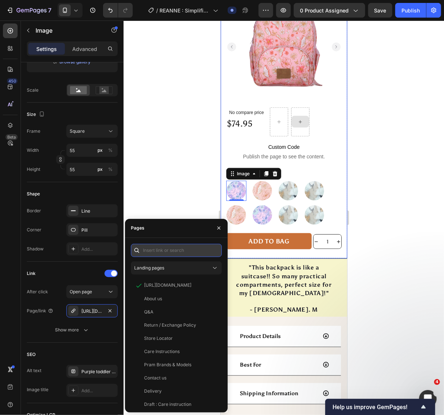
click at [176, 249] on input "text" at bounding box center [176, 250] width 91 height 13
paste input "[URL][DOMAIN_NAME]"
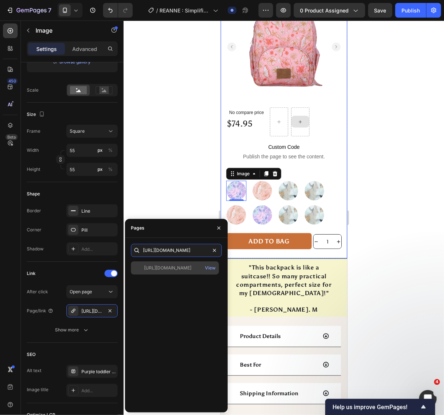
type input "[URL][DOMAIN_NAME]"
click at [138, 268] on div at bounding box center [139, 268] width 10 height 7
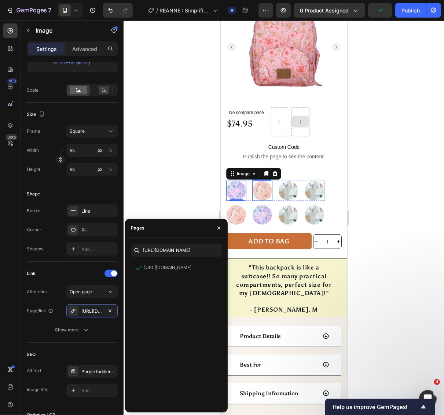
click at [256, 183] on img at bounding box center [262, 190] width 20 height 20
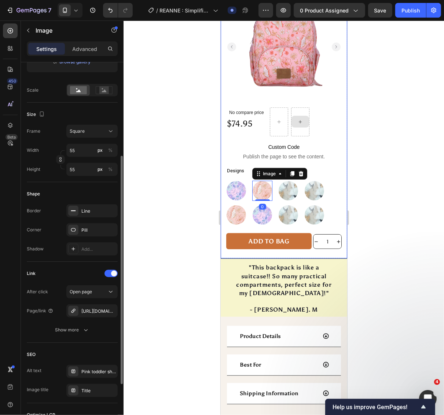
scroll to position [237, 0]
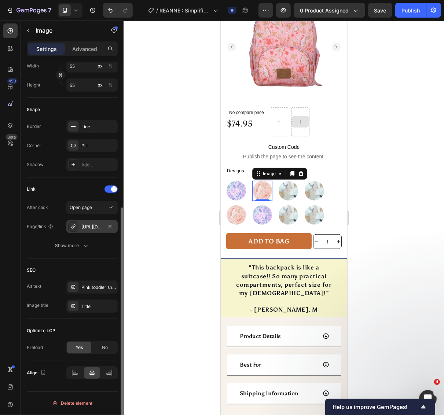
click at [94, 224] on div "[URL][DOMAIN_NAME][PERSON_NAME]" at bounding box center [91, 227] width 21 height 7
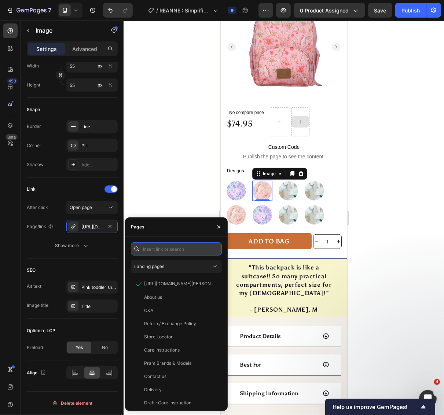
click at [170, 251] on input "text" at bounding box center [176, 248] width 91 height 13
paste input "[URL][DOMAIN_NAME][PERSON_NAME]"
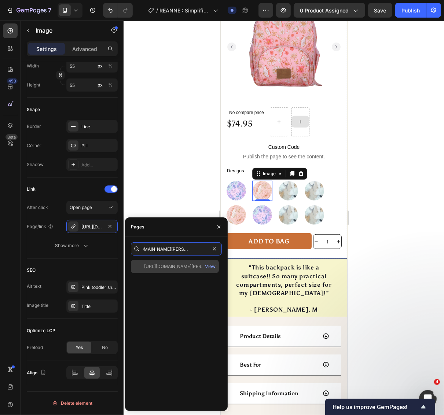
type input "[URL][DOMAIN_NAME][PERSON_NAME]"
click at [138, 270] on div "[URL][DOMAIN_NAME][PERSON_NAME] View" at bounding box center [175, 266] width 88 height 13
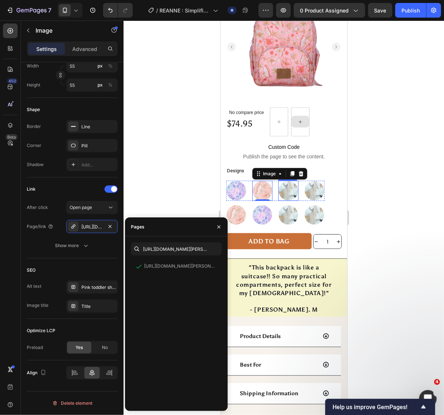
click at [286, 180] on img at bounding box center [288, 190] width 20 height 20
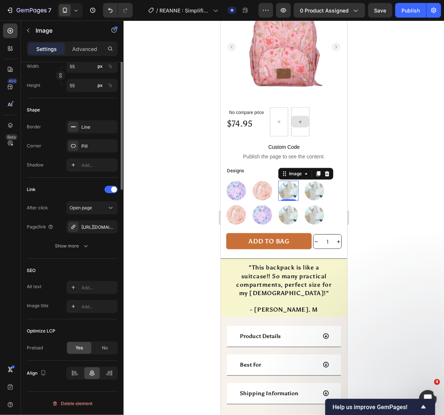
scroll to position [84, 0]
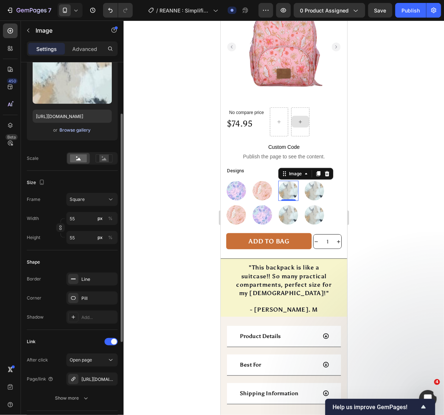
click at [60, 131] on div "Browse gallery" at bounding box center [75, 130] width 31 height 7
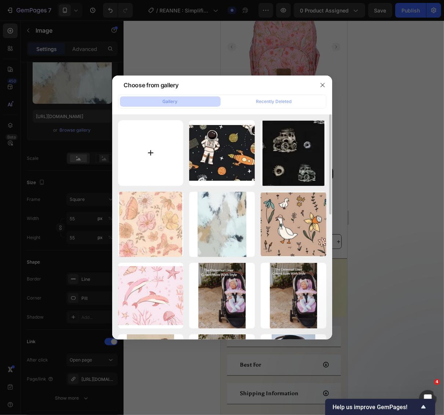
click at [147, 155] on input "file" at bounding box center [151, 153] width 66 height 66
type input "C:\fakepath\imgi_151_small-fashion-backpack-[PERSON_NAME].webp"
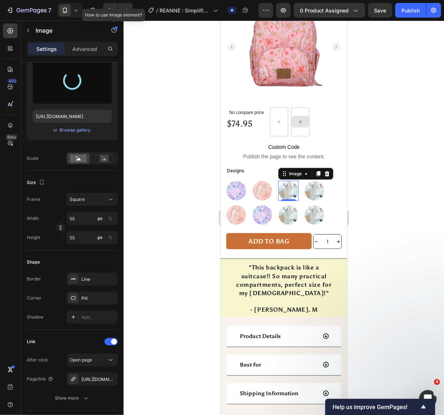
type input "[URL][DOMAIN_NAME]"
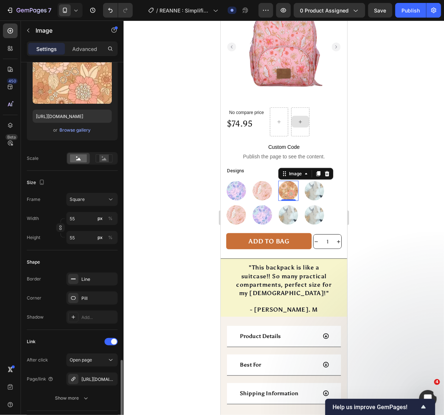
scroll to position [237, 0]
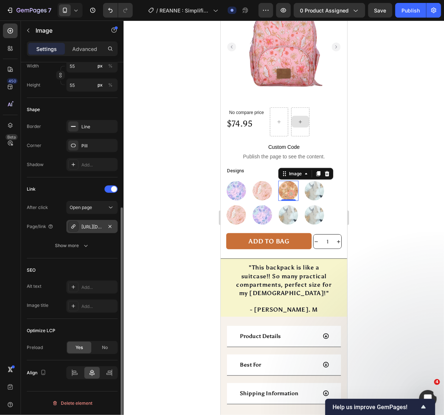
click at [88, 225] on div "[URL][DOMAIN_NAME]" at bounding box center [91, 227] width 21 height 7
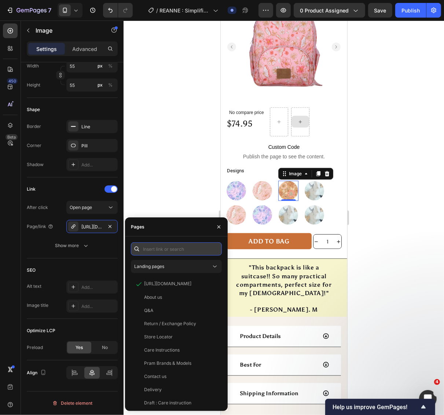
click at [165, 250] on input "text" at bounding box center [176, 248] width 91 height 13
paste input "[URL][DOMAIN_NAME][PERSON_NAME]"
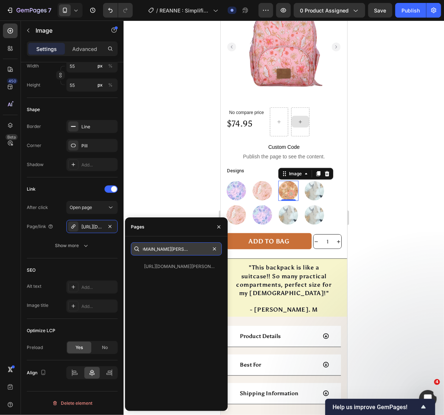
type input "[URL][DOMAIN_NAME][PERSON_NAME]"
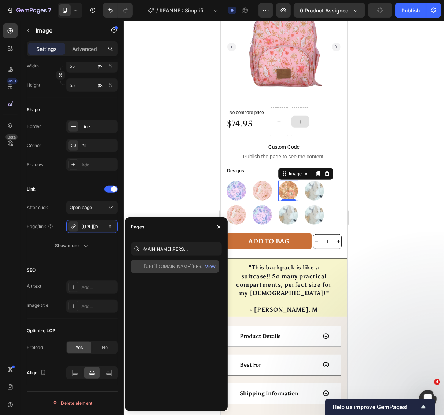
click at [153, 266] on div "[URL][DOMAIN_NAME][PERSON_NAME]" at bounding box center [179, 266] width 70 height 7
click at [310, 185] on img at bounding box center [314, 190] width 20 height 20
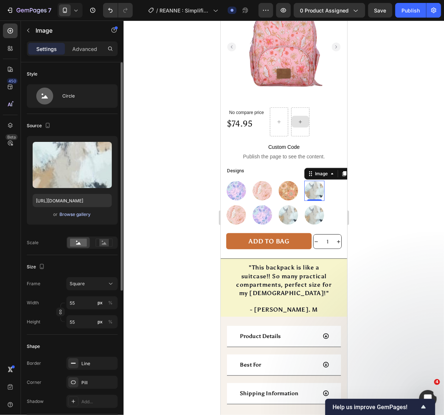
click at [70, 213] on div "Browse gallery" at bounding box center [75, 214] width 31 height 7
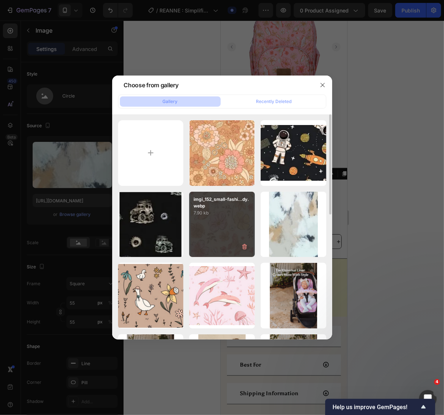
click at [204, 224] on div "imgi_152_small-fashi...dy.webp 7.90 kb" at bounding box center [222, 225] width 66 height 66
type input "[URL][DOMAIN_NAME]"
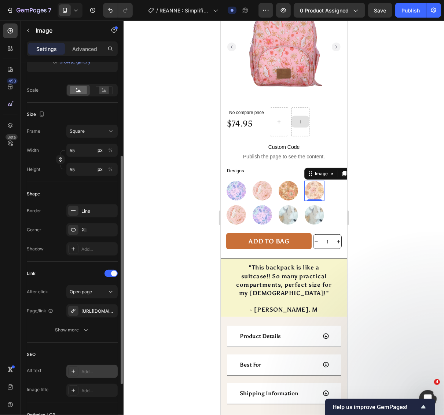
scroll to position [237, 0]
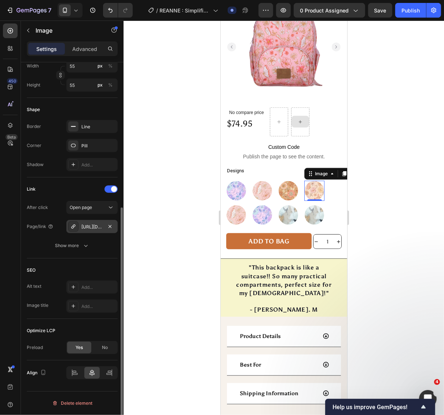
click at [92, 224] on div "[URL][DOMAIN_NAME]" at bounding box center [91, 227] width 21 height 7
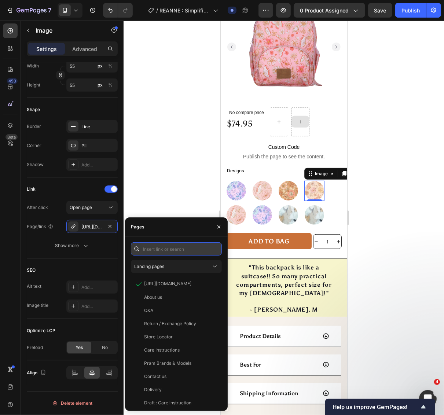
click at [171, 245] on input "text" at bounding box center [176, 248] width 91 height 13
paste input "[URL][DOMAIN_NAME][PERSON_NAME]"
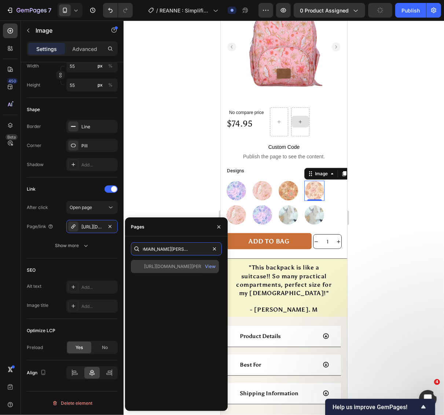
type input "[URL][DOMAIN_NAME][PERSON_NAME]"
click at [136, 265] on div at bounding box center [139, 266] width 10 height 7
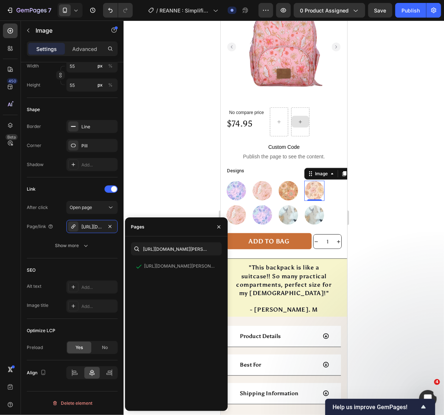
click at [196, 284] on div "[URL][DOMAIN_NAME][PERSON_NAME] View" at bounding box center [176, 332] width 91 height 145
click at [239, 204] on img at bounding box center [236, 214] width 20 height 20
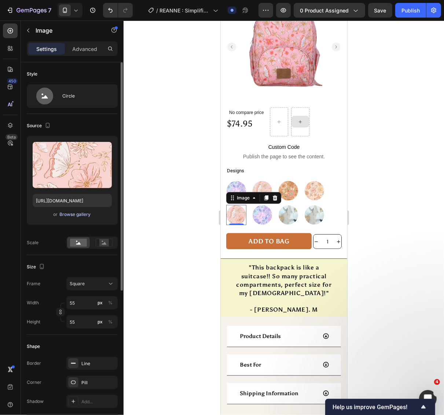
click at [70, 214] on div "Browse gallery" at bounding box center [75, 214] width 31 height 7
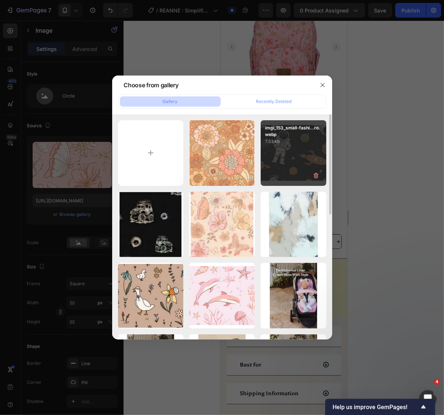
click at [299, 160] on div "imgi_153_small-fashi...ro.webp 7.53 kb" at bounding box center [294, 153] width 66 height 66
type input "[URL][DOMAIN_NAME]"
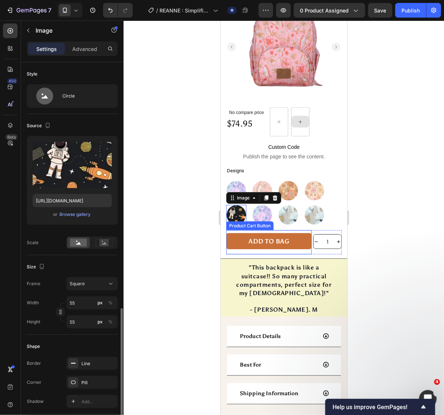
scroll to position [152, 0]
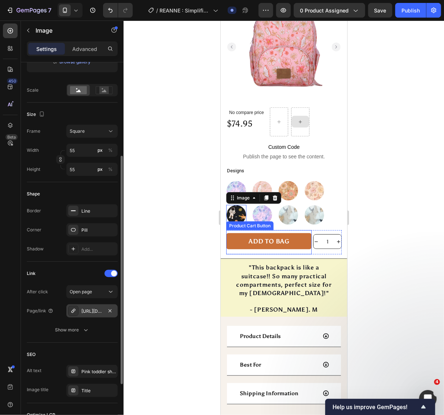
click at [99, 308] on div "[URL][DOMAIN_NAME][PERSON_NAME]" at bounding box center [91, 311] width 21 height 7
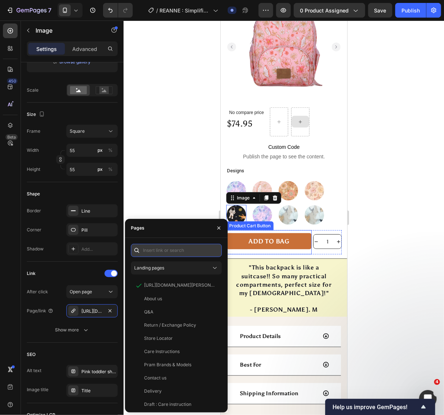
click at [163, 252] on input "text" at bounding box center [176, 250] width 91 height 13
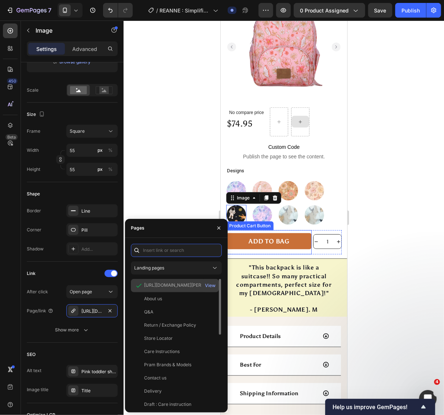
paste input "[URL][DOMAIN_NAME]"
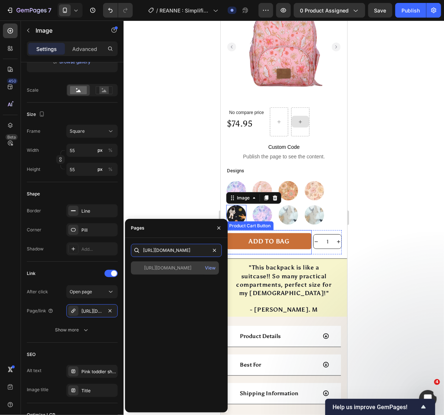
type input "[URL][DOMAIN_NAME]"
click at [138, 270] on div at bounding box center [139, 268] width 10 height 7
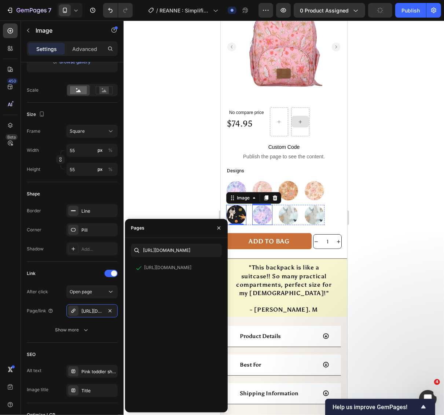
click at [258, 204] on img at bounding box center [262, 214] width 20 height 20
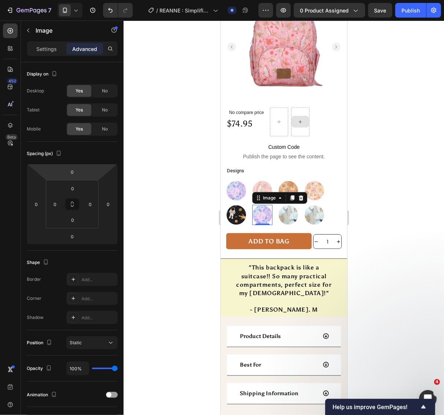
click at [259, 204] on img at bounding box center [262, 214] width 20 height 20
click at [43, 47] on p "Settings" at bounding box center [46, 49] width 21 height 8
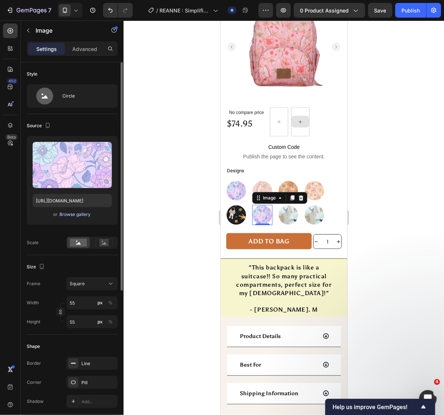
click at [68, 211] on div "Browse gallery" at bounding box center [75, 214] width 31 height 7
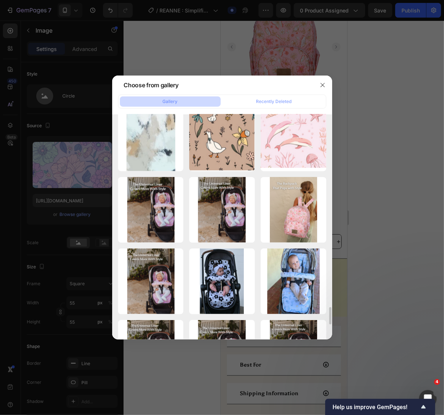
scroll to position [2664, 0]
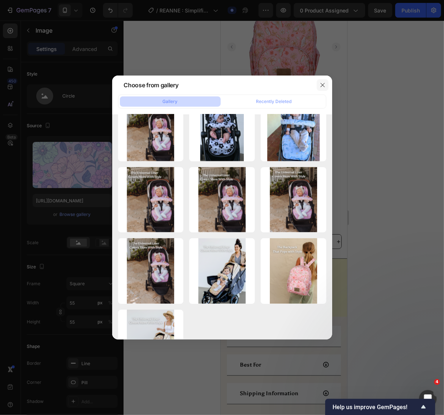
click at [327, 85] on button "button" at bounding box center [323, 85] width 12 height 12
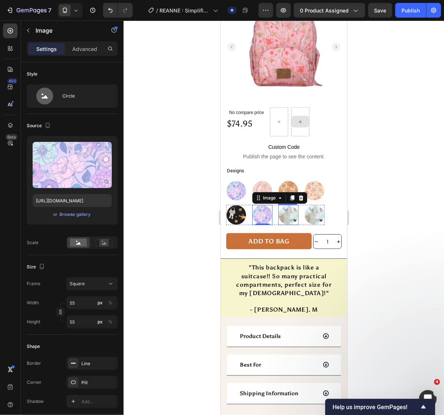
click at [286, 205] on img at bounding box center [288, 214] width 20 height 20
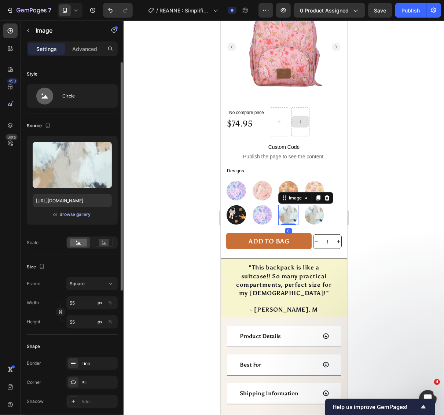
click at [79, 213] on div "Browse gallery" at bounding box center [75, 214] width 31 height 7
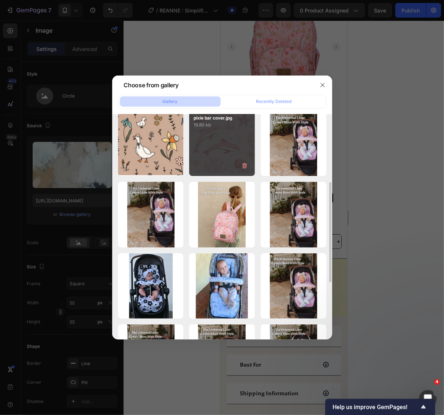
scroll to position [280, 0]
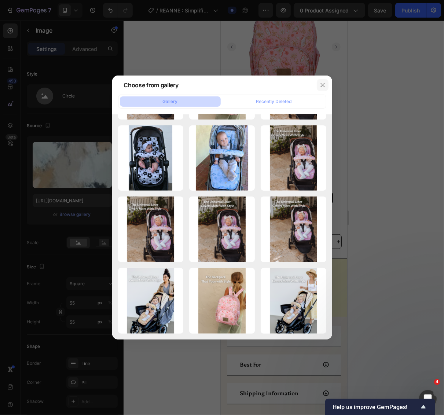
click at [322, 85] on icon "button" at bounding box center [323, 85] width 6 height 6
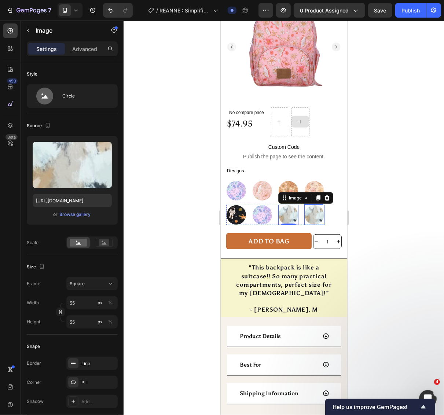
click at [313, 210] on img at bounding box center [314, 214] width 20 height 20
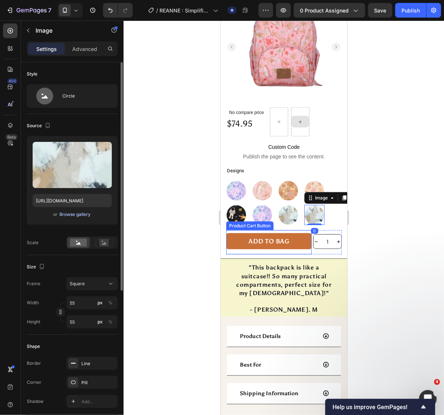
click at [75, 215] on div "Browse gallery" at bounding box center [75, 214] width 31 height 7
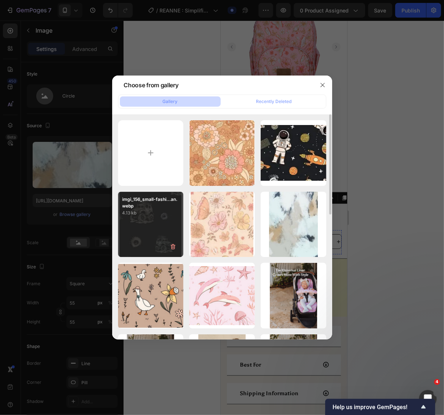
click at [151, 229] on div "imgi_156_small-fashi...an.webp 4.13 kb" at bounding box center [151, 225] width 66 height 66
type input "[URL][DOMAIN_NAME]"
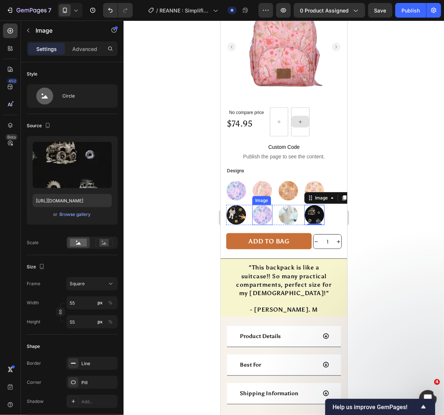
click at [258, 207] on img at bounding box center [262, 214] width 20 height 20
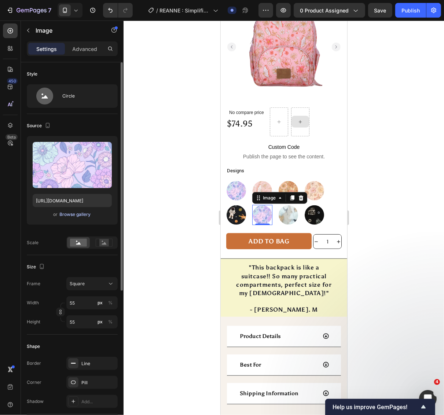
click at [72, 211] on div "Browse gallery" at bounding box center [75, 214] width 31 height 7
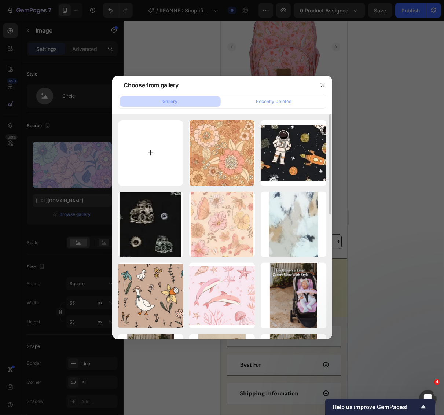
click at [157, 155] on input "file" at bounding box center [151, 153] width 66 height 66
type input "C:\fakepath\imgi_143_small-fashion-backpack-hunter.webp"
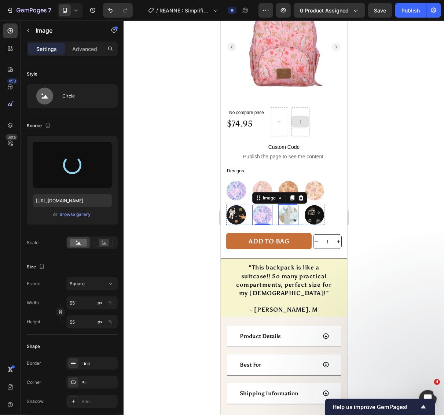
type input "[URL][DOMAIN_NAME]"
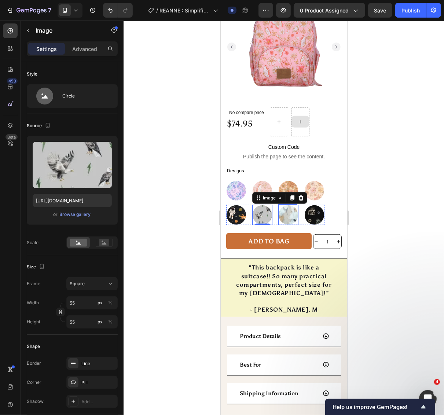
click at [283, 205] on img at bounding box center [288, 214] width 20 height 20
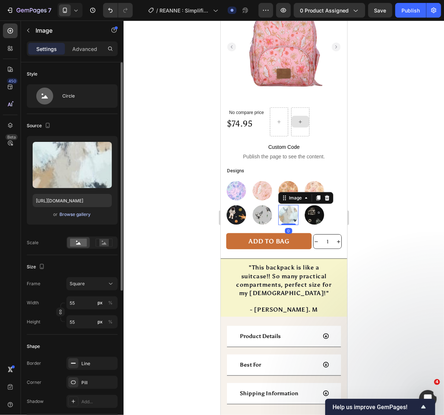
click at [74, 213] on div "Browse gallery" at bounding box center [75, 214] width 31 height 7
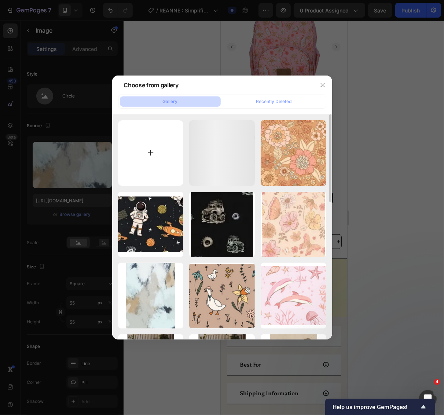
click at [165, 161] on input "file" at bounding box center [151, 153] width 66 height 66
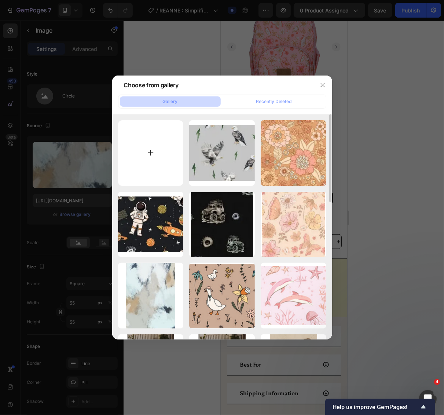
type input "C:\fakepath\imgi_144_small-fashion-backpack-angus.webp"
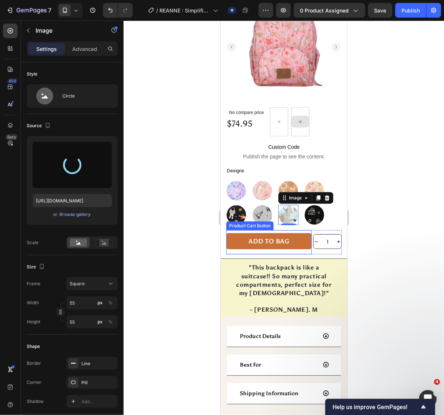
type input "[URL][DOMAIN_NAME]"
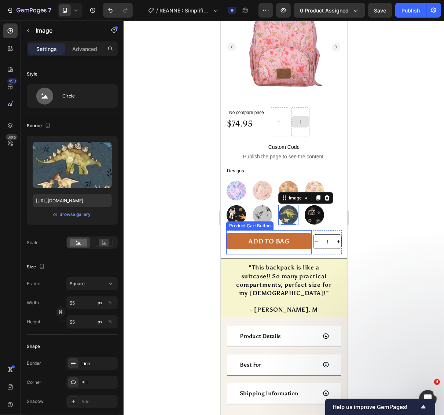
click at [262, 222] on div "Product Cart Button" at bounding box center [249, 225] width 44 height 7
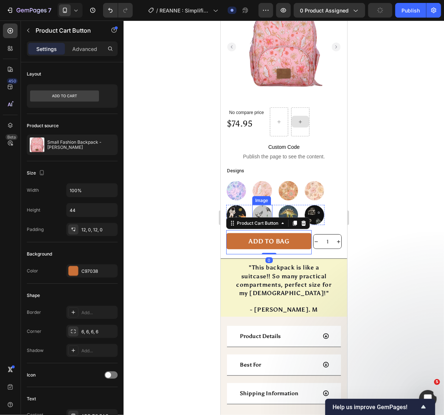
click at [260, 204] on img at bounding box center [262, 214] width 20 height 20
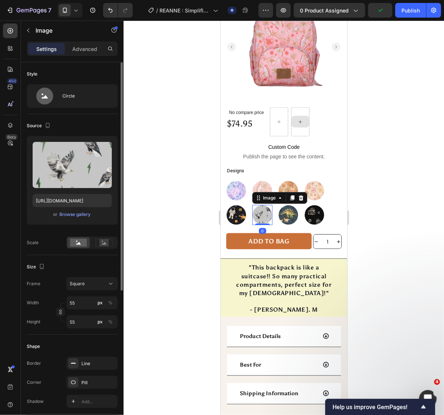
scroll to position [152, 0]
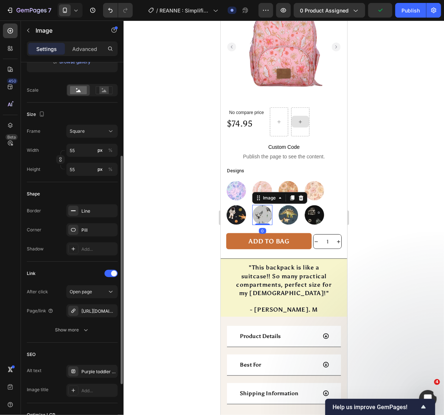
click at [88, 303] on div "After click Open page Page/link [URL][DOMAIN_NAME] Show more" at bounding box center [72, 310] width 91 height 51
click at [88, 313] on div "[URL][DOMAIN_NAME]" at bounding box center [91, 311] width 21 height 7
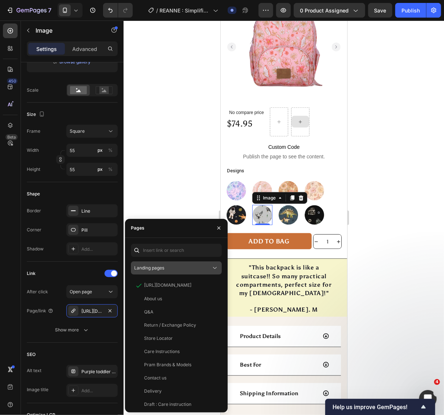
click at [169, 268] on div "Landing pages" at bounding box center [172, 268] width 77 height 7
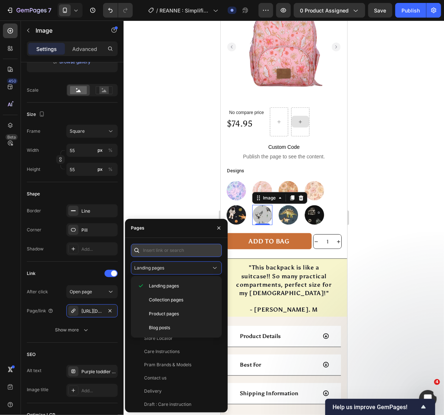
click at [172, 248] on input "text" at bounding box center [176, 250] width 91 height 13
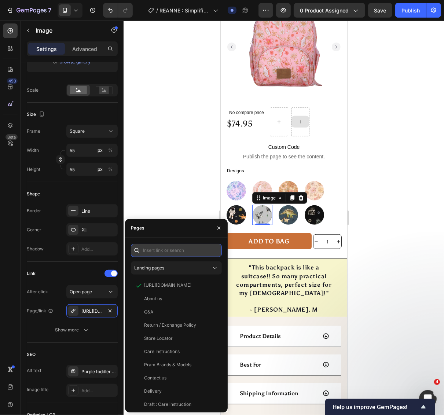
paste input "[URL][DOMAIN_NAME]"
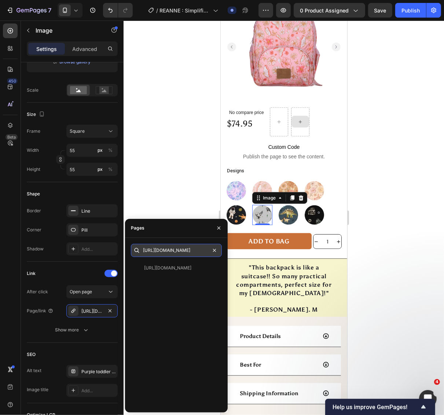
type input "[URL][DOMAIN_NAME]"
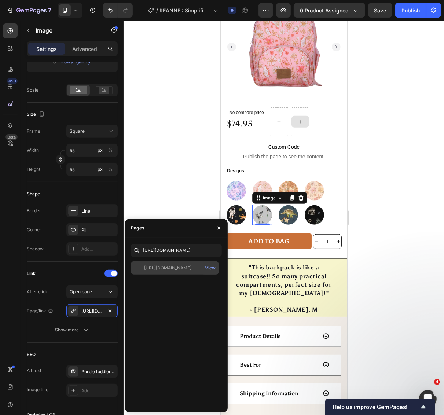
scroll to position [0, 0]
click at [151, 266] on div "[URL][DOMAIN_NAME]" at bounding box center [167, 268] width 47 height 7
click at [286, 207] on img at bounding box center [288, 214] width 20 height 20
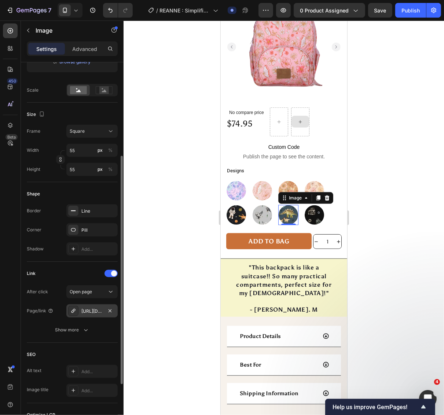
click at [88, 311] on div "[URL][DOMAIN_NAME]" at bounding box center [91, 311] width 21 height 7
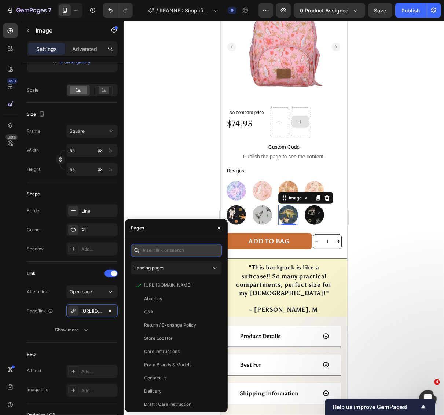
click at [165, 252] on input "text" at bounding box center [176, 250] width 91 height 13
paste input "[URL][DOMAIN_NAME]"
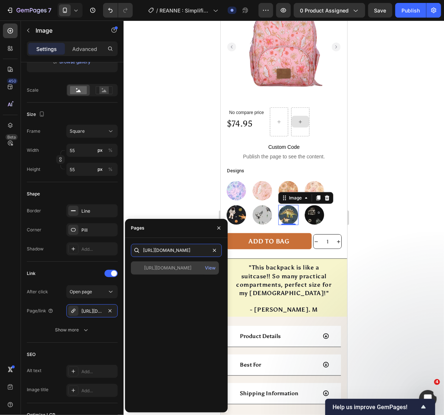
type input "[URL][DOMAIN_NAME]"
click at [178, 268] on div "[URL][DOMAIN_NAME]" at bounding box center [167, 268] width 47 height 7
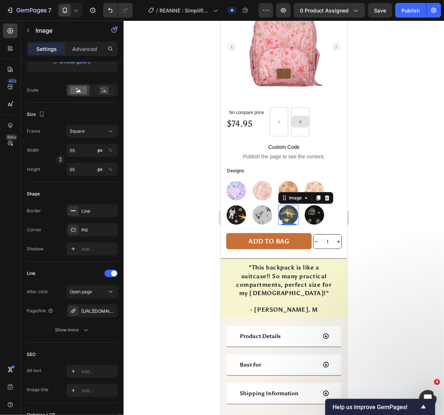
click at [391, 259] on div at bounding box center [284, 218] width 320 height 394
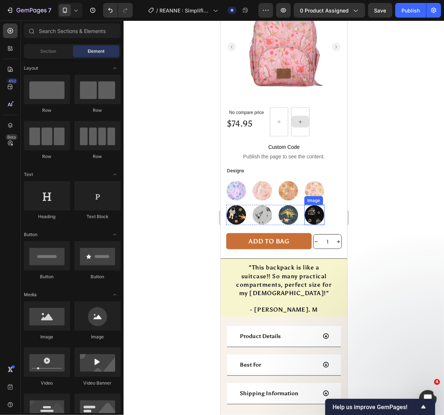
click at [312, 207] on img at bounding box center [314, 214] width 20 height 20
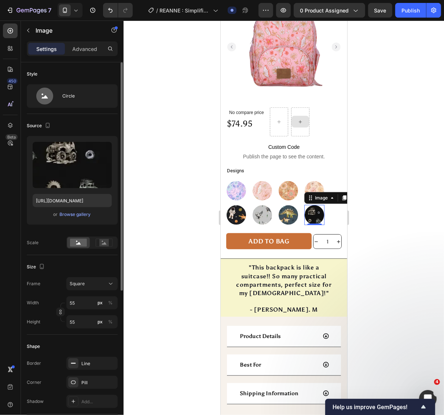
scroll to position [237, 0]
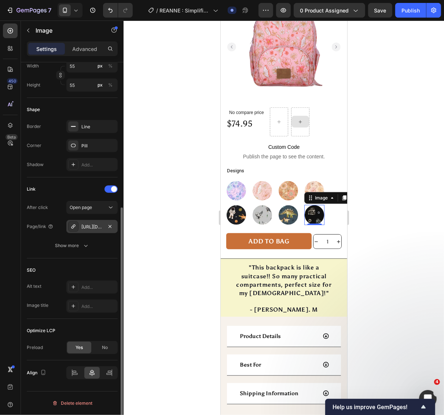
click at [91, 225] on div "[URL][DOMAIN_NAME]" at bounding box center [91, 227] width 21 height 7
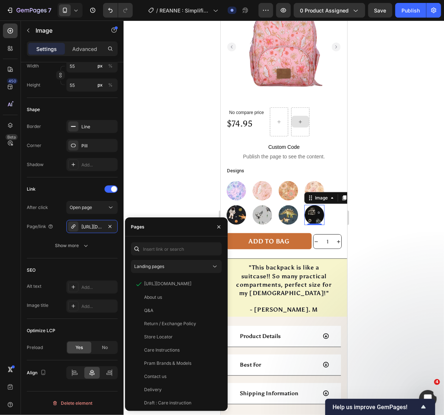
click at [165, 237] on div "Landing pages [URL][DOMAIN_NAME] View About us View Q&A View Return / Exchange …" at bounding box center [176, 323] width 103 height 174
click at [164, 248] on input "text" at bounding box center [176, 248] width 91 height 13
paste input "[URL][DOMAIN_NAME]"
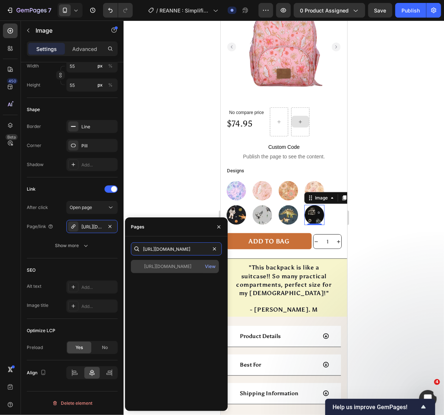
type input "[URL][DOMAIN_NAME]"
click at [184, 267] on div "[URL][DOMAIN_NAME]" at bounding box center [167, 266] width 47 height 7
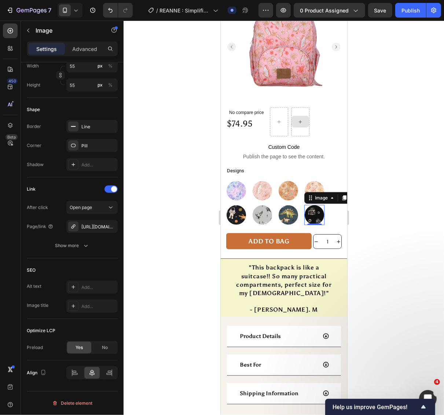
click at [398, 273] on div at bounding box center [284, 218] width 320 height 394
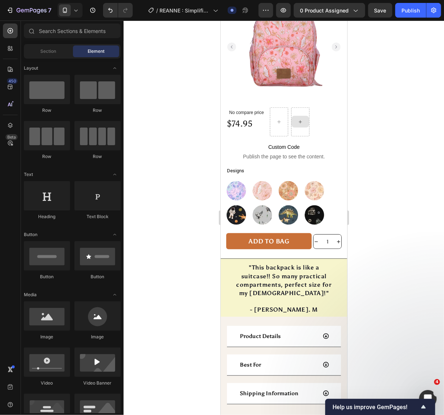
click at [400, 286] on div at bounding box center [284, 218] width 320 height 394
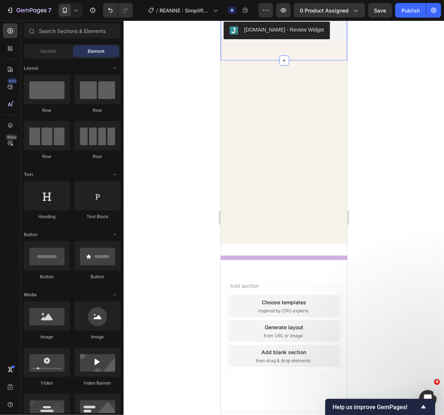
scroll to position [1176, 0]
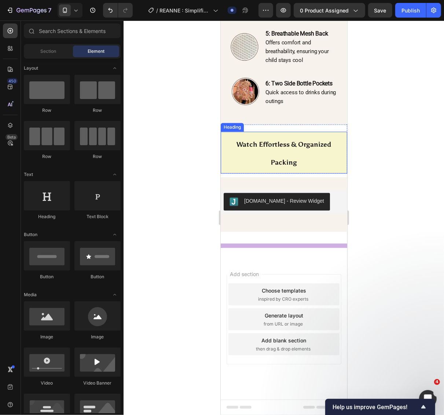
click at [280, 145] on strong "Watch Effortless & Organized Packing" at bounding box center [283, 153] width 95 height 26
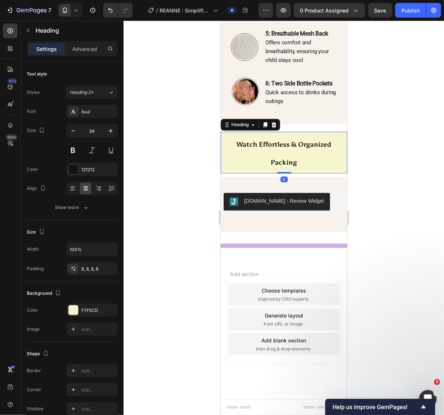
click at [280, 154] on h2 "Watch Effortless & Organized Packing" at bounding box center [283, 152] width 126 height 42
click at [290, 152] on p "Watch Effortless & Organized Packing" at bounding box center [283, 152] width 121 height 36
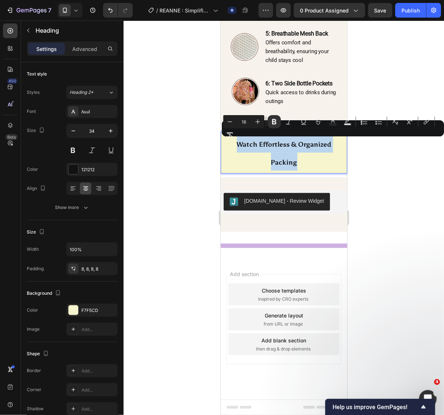
drag, startPoint x: 302, startPoint y: 158, endPoint x: 227, endPoint y: 143, distance: 76.6
click at [227, 143] on p "Watch Effortless & Organized Packing" at bounding box center [283, 152] width 121 height 36
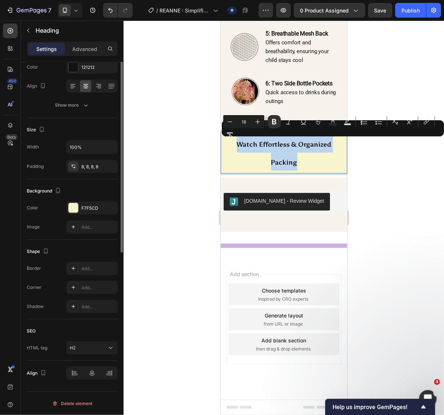
scroll to position [0, 0]
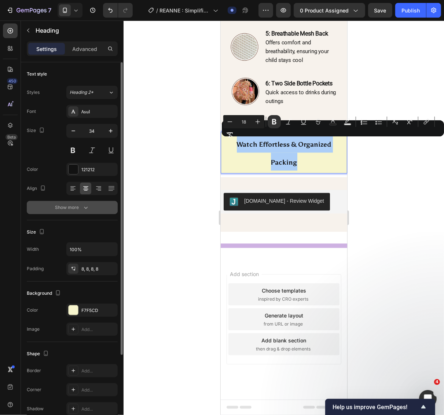
click at [84, 204] on icon "button" at bounding box center [85, 207] width 7 height 7
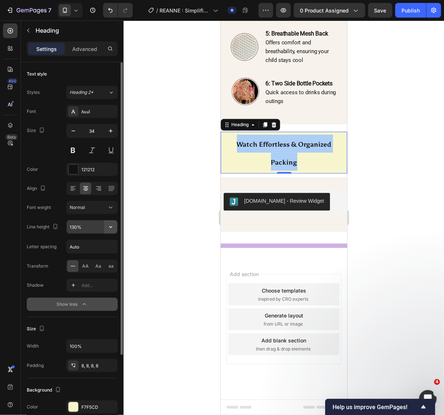
click at [114, 229] on icon "button" at bounding box center [110, 226] width 7 height 7
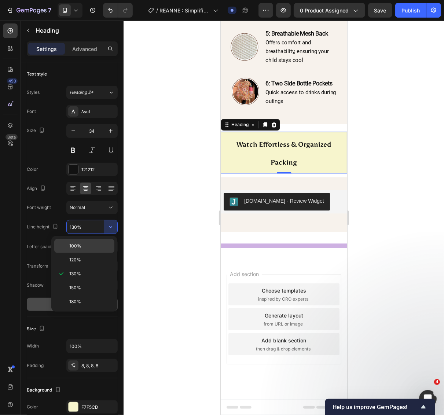
click at [97, 247] on p "100%" at bounding box center [90, 246] width 42 height 7
type input "100%"
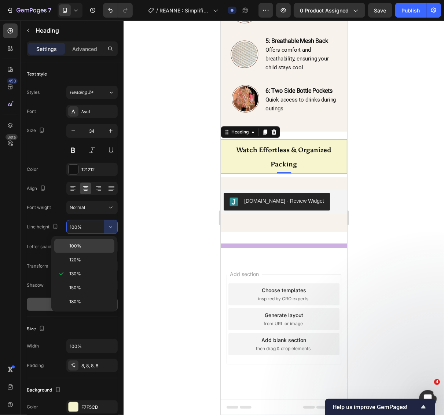
scroll to position [1169, 0]
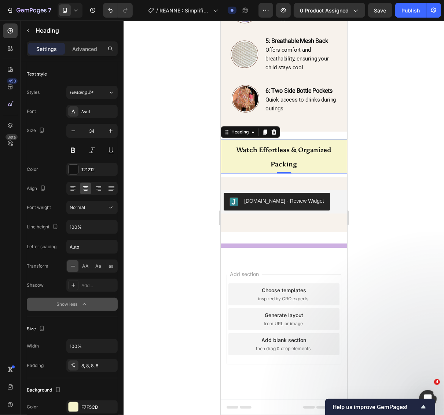
click at [392, 273] on div at bounding box center [284, 218] width 320 height 394
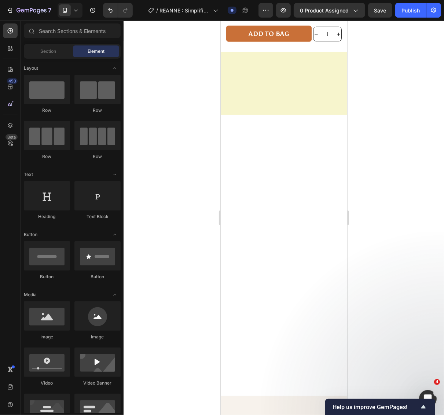
scroll to position [0, 0]
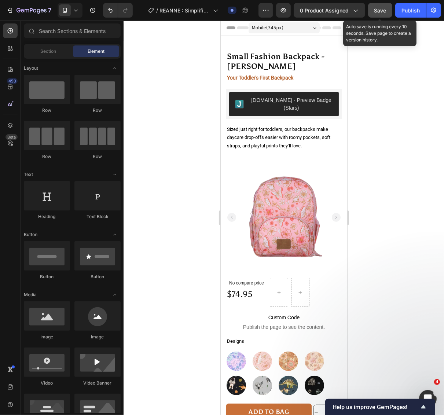
click at [383, 10] on span "Save" at bounding box center [380, 10] width 12 height 6
click at [382, 13] on span "Save" at bounding box center [380, 10] width 12 height 6
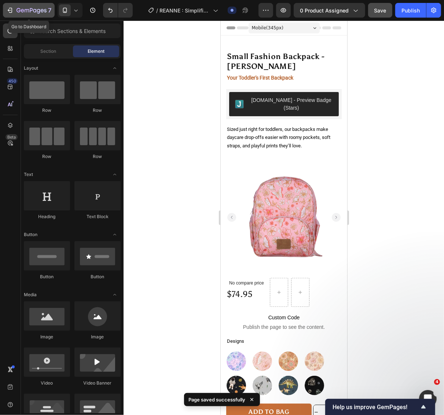
click at [11, 11] on icon "button" at bounding box center [9, 10] width 7 height 7
